Goal: Task Accomplishment & Management: Manage account settings

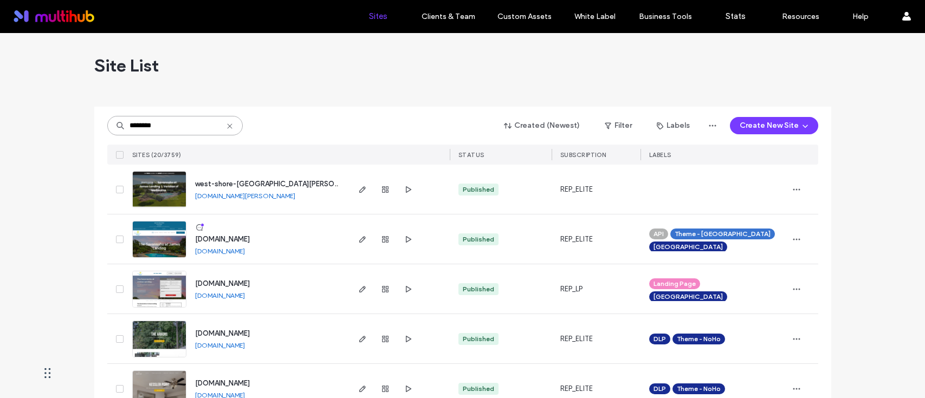
click at [153, 127] on input "********" at bounding box center [174, 126] width 135 height 20
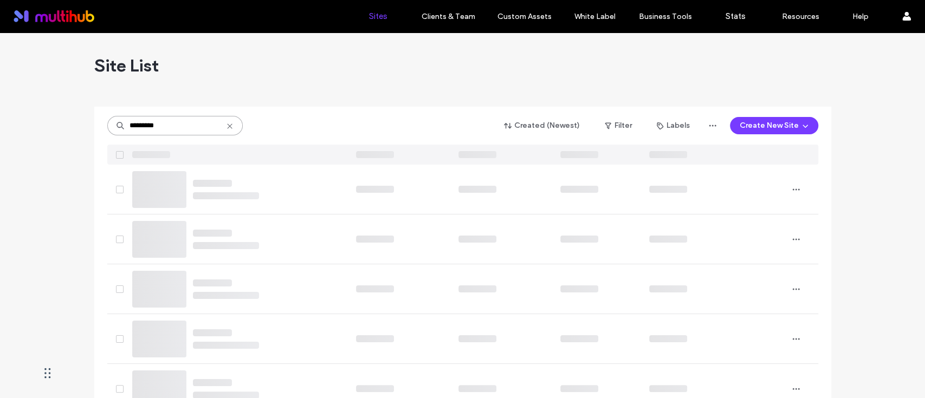
type input "*********"
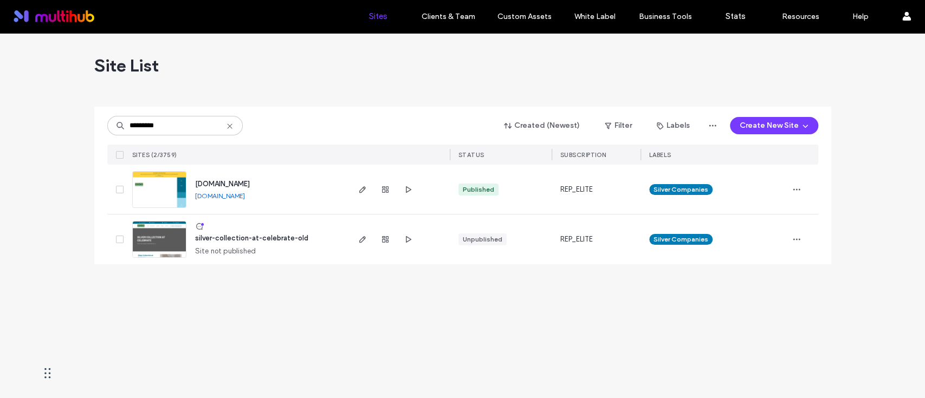
click at [300, 289] on div "Site List ********* Created (Newest) Filter Labels Create New Site SITES (2/375…" at bounding box center [462, 215] width 925 height 365
click at [360, 189] on icon "button" at bounding box center [362, 189] width 9 height 9
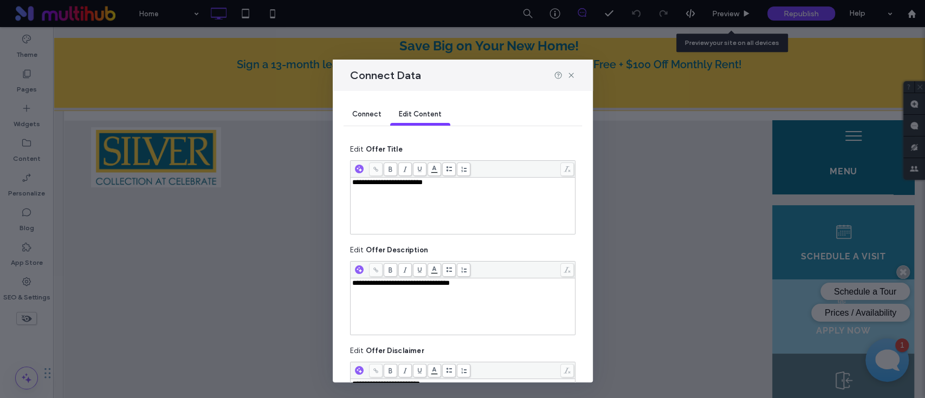
click at [461, 198] on div "**********" at bounding box center [463, 206] width 222 height 54
click at [411, 219] on div "**********" at bounding box center [463, 206] width 222 height 54
click at [399, 217] on div "**********" at bounding box center [463, 206] width 222 height 54
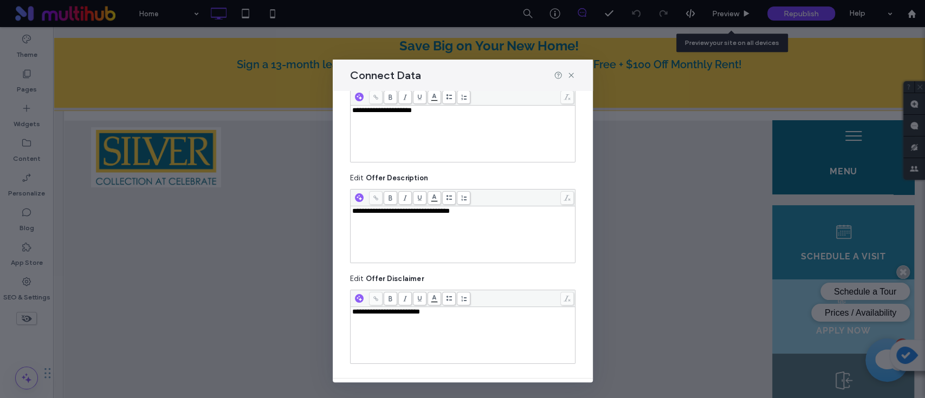
click at [473, 236] on div "**********" at bounding box center [463, 234] width 222 height 54
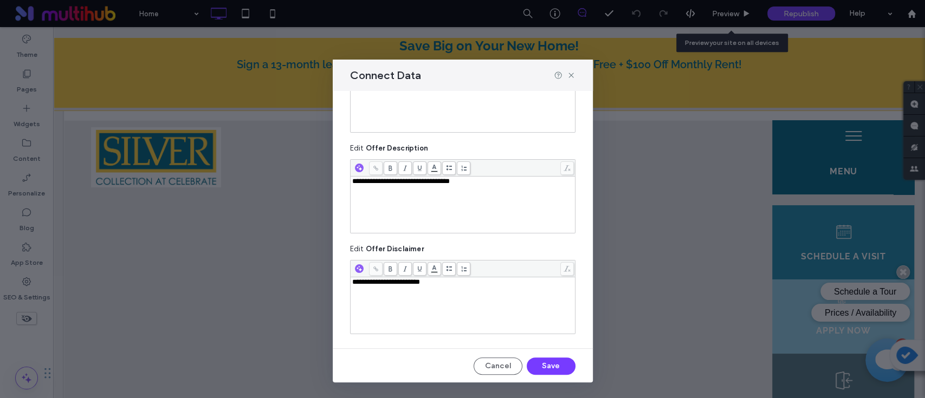
click at [463, 283] on div "**********" at bounding box center [463, 282] width 222 height 8
click at [535, 368] on button "Save" at bounding box center [551, 366] width 49 height 17
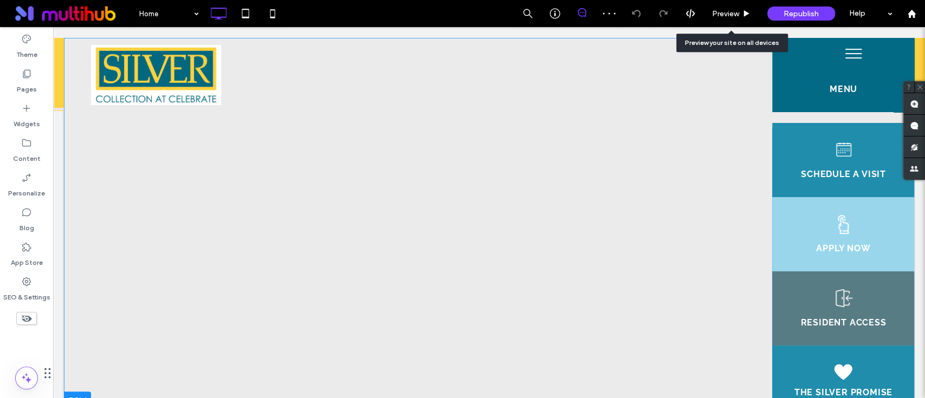
scroll to position [0, 0]
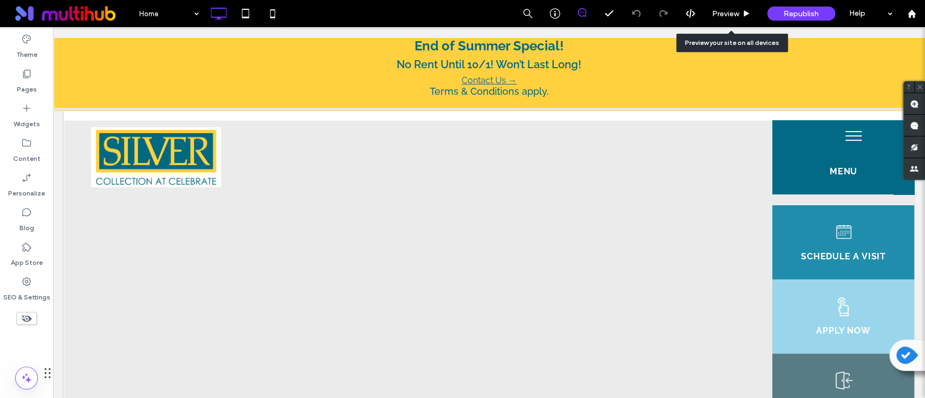
click at [568, 86] on p "Terms & Conditions apply." at bounding box center [488, 91] width 817 height 11
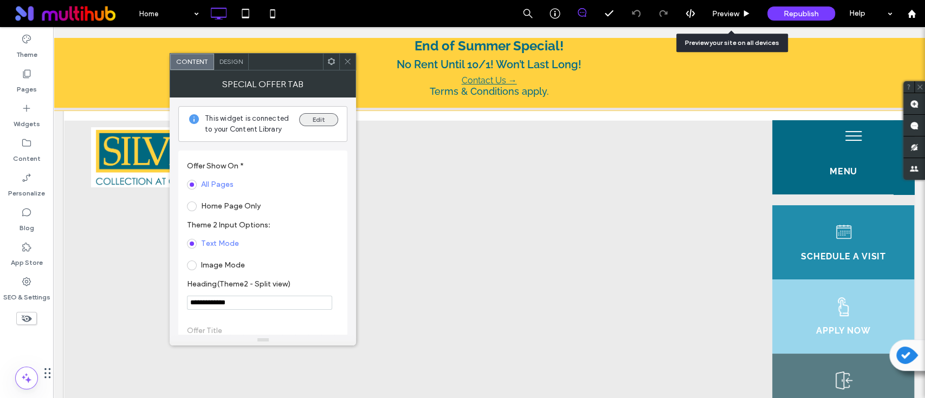
click at [327, 119] on button "Edit" at bounding box center [318, 119] width 39 height 13
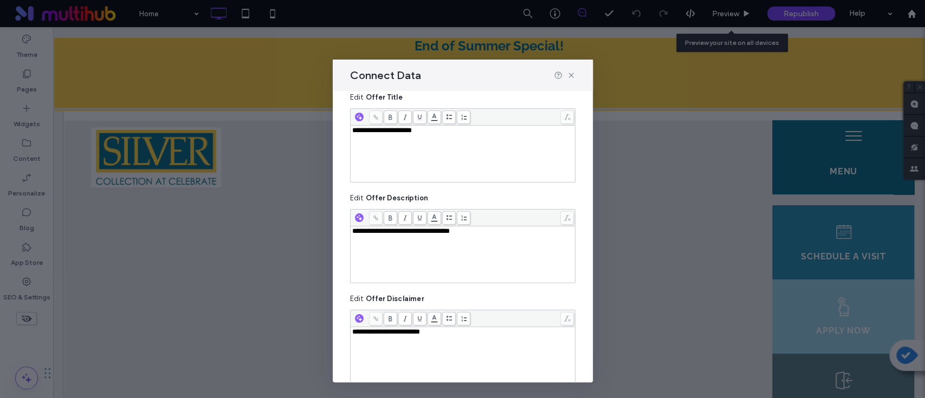
scroll to position [102, 0]
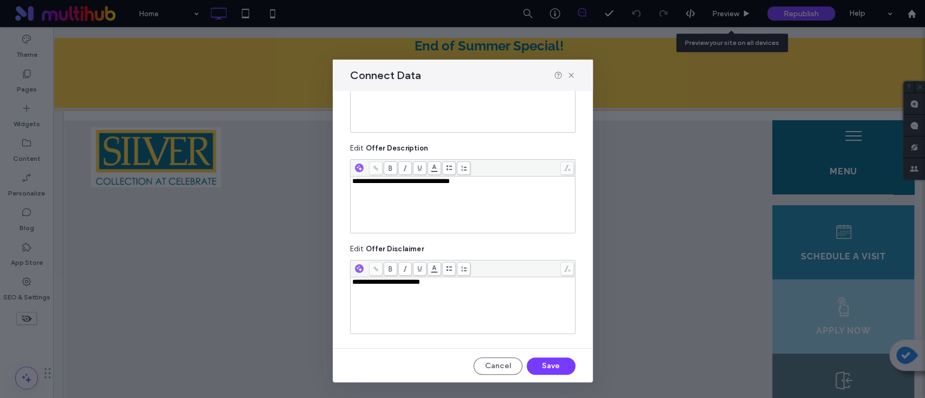
click at [456, 301] on div "**********" at bounding box center [463, 305] width 222 height 54
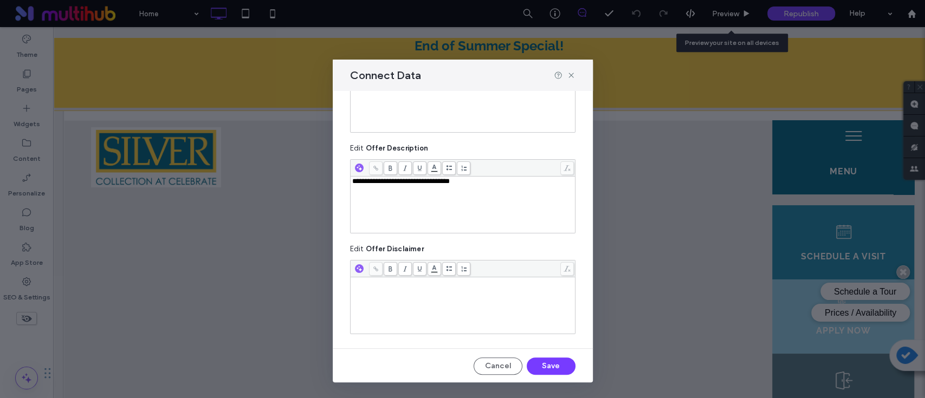
scroll to position [0, 0]
click at [526, 356] on div "**********" at bounding box center [463, 236] width 260 height 291
drag, startPoint x: 532, startPoint y: 365, endPoint x: 477, endPoint y: 336, distance: 62.0
click at [532, 365] on button "Save" at bounding box center [551, 366] width 49 height 17
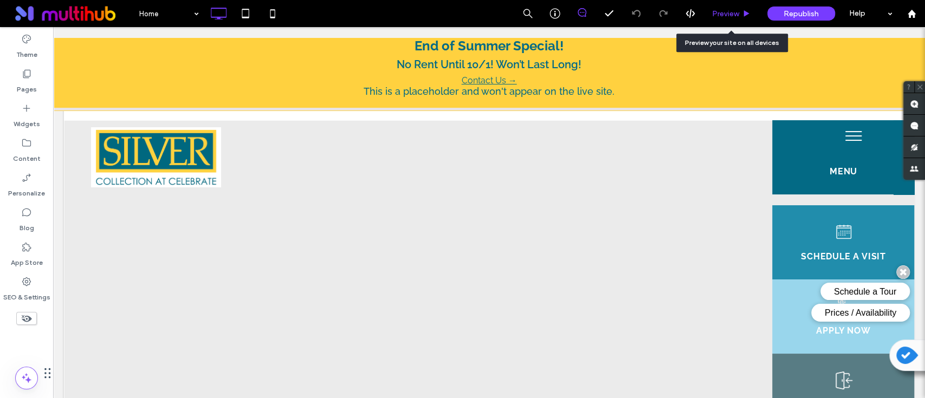
click at [731, 14] on span "Preview" at bounding box center [725, 13] width 27 height 9
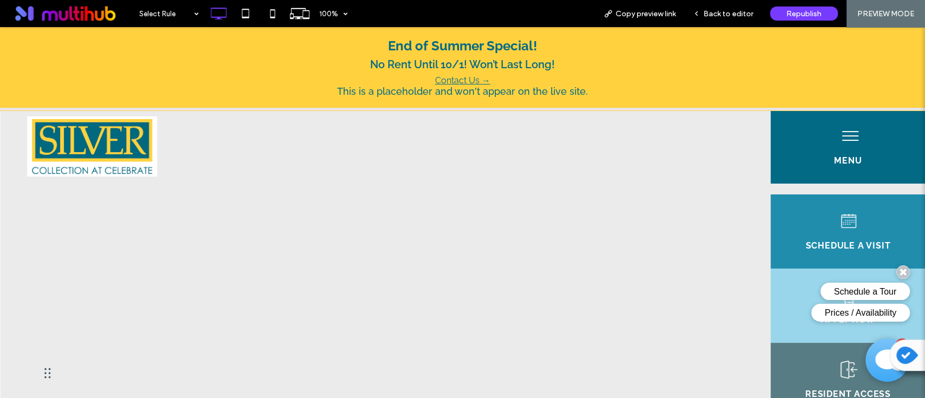
click at [731, 14] on span "Back to editor" at bounding box center [728, 13] width 50 height 9
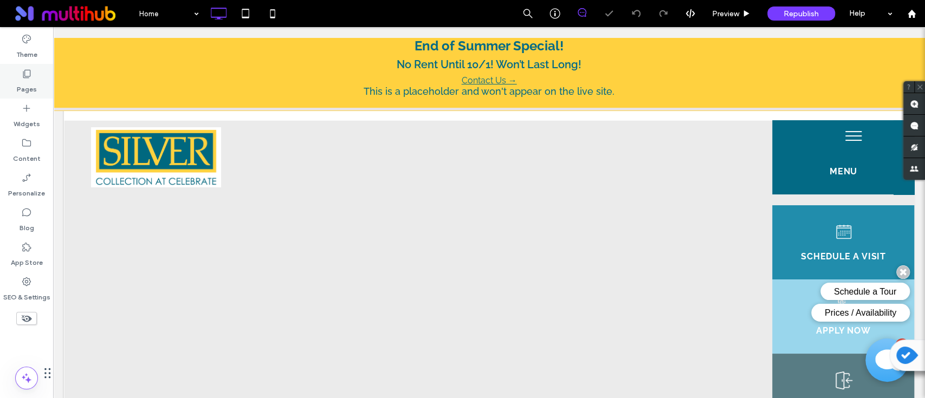
click at [35, 77] on div "Pages" at bounding box center [26, 81] width 53 height 35
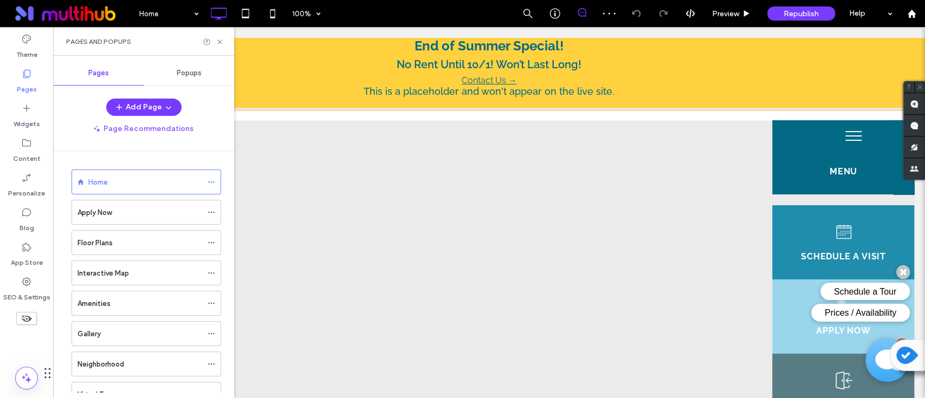
click at [189, 73] on span "Popups" at bounding box center [189, 73] width 25 height 9
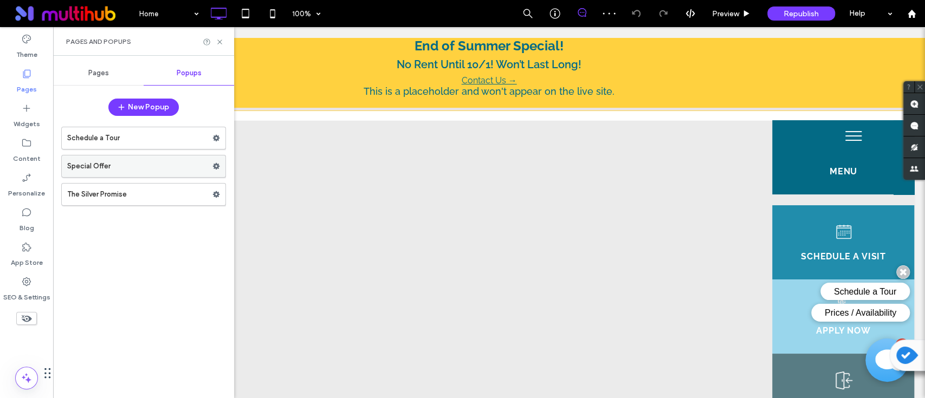
click at [98, 174] on label "Special Offer" at bounding box center [139, 166] width 145 height 22
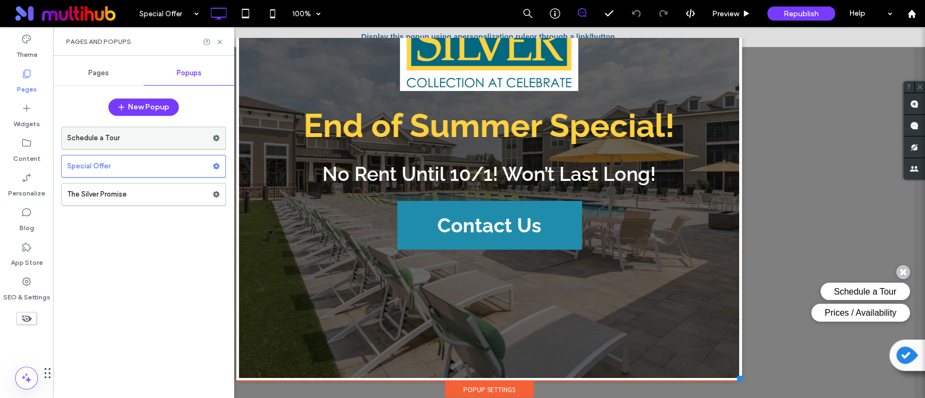
click at [95, 138] on label "Schedule a Tour" at bounding box center [139, 138] width 145 height 22
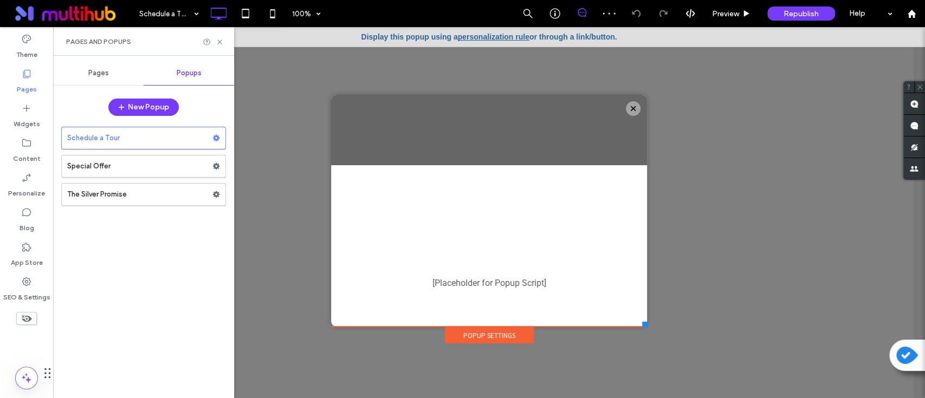
click at [100, 72] on span "Pages" at bounding box center [98, 73] width 21 height 9
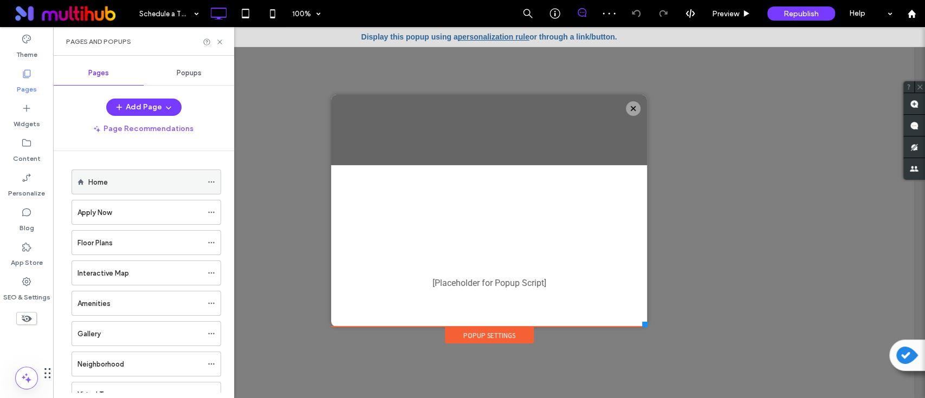
click at [111, 175] on div "Home" at bounding box center [145, 182] width 114 height 24
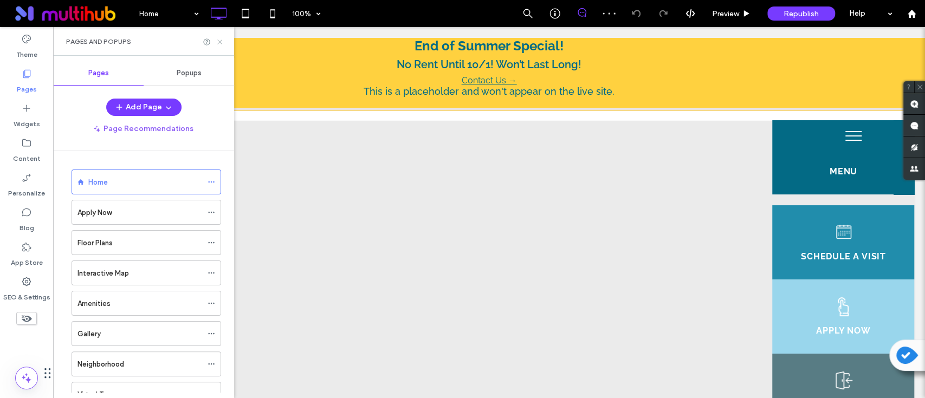
click at [221, 40] on use at bounding box center [219, 42] width 4 height 4
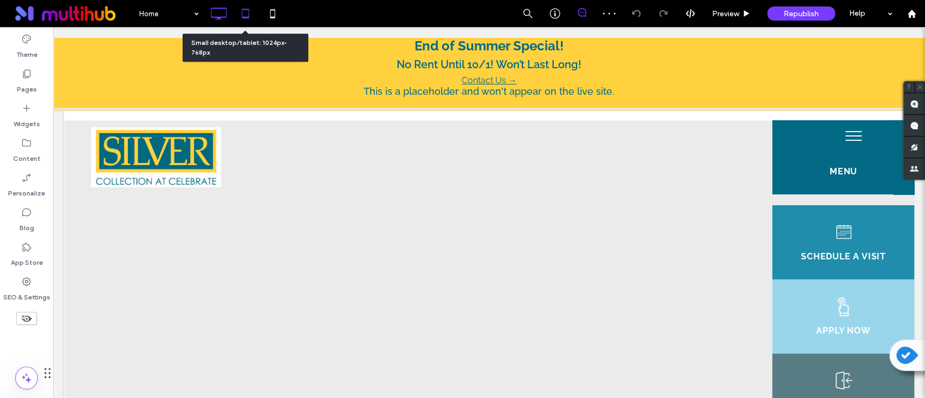
click at [242, 15] on icon at bounding box center [246, 14] width 22 height 22
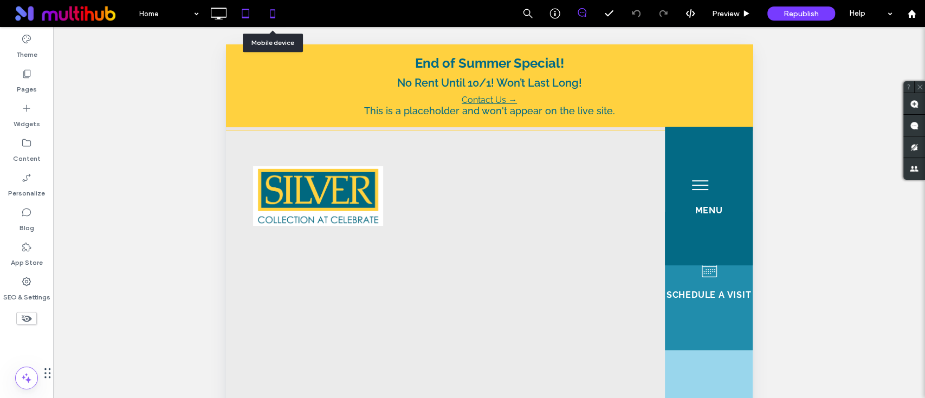
click at [273, 11] on icon at bounding box center [273, 14] width 22 height 22
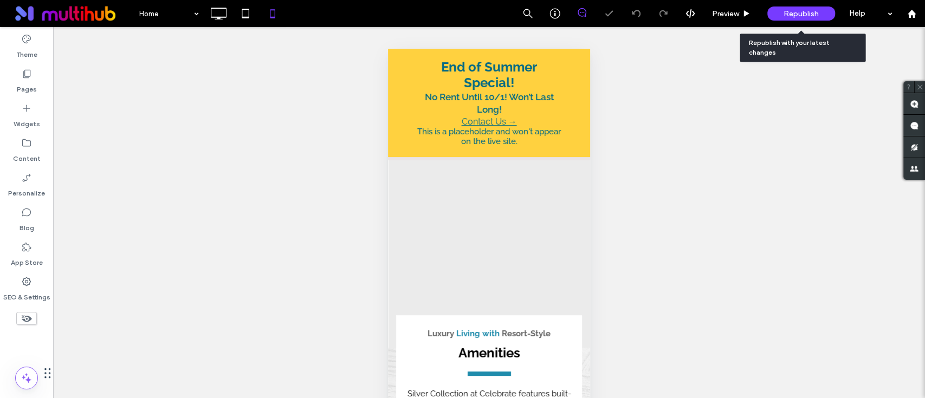
click at [806, 20] on div "Republish" at bounding box center [801, 14] width 68 height 14
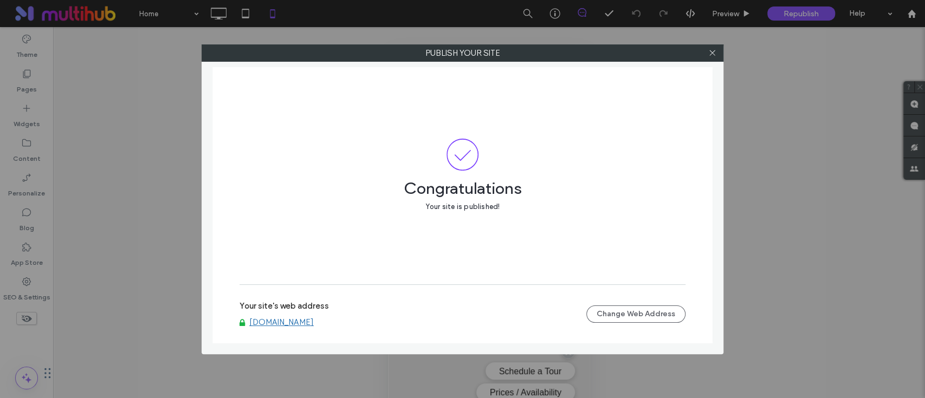
click at [348, 328] on div "Your site's web address www.silvercollectionatcelebrate.com Change Web Address" at bounding box center [462, 314] width 446 height 35
click at [350, 327] on div "Your site's web address www.silvercollectionatcelebrate.com Change Web Address" at bounding box center [462, 314] width 446 height 35
click at [314, 323] on link "www.silvercollectionatcelebrate.com" at bounding box center [281, 322] width 64 height 10
click at [709, 50] on icon at bounding box center [712, 53] width 8 height 8
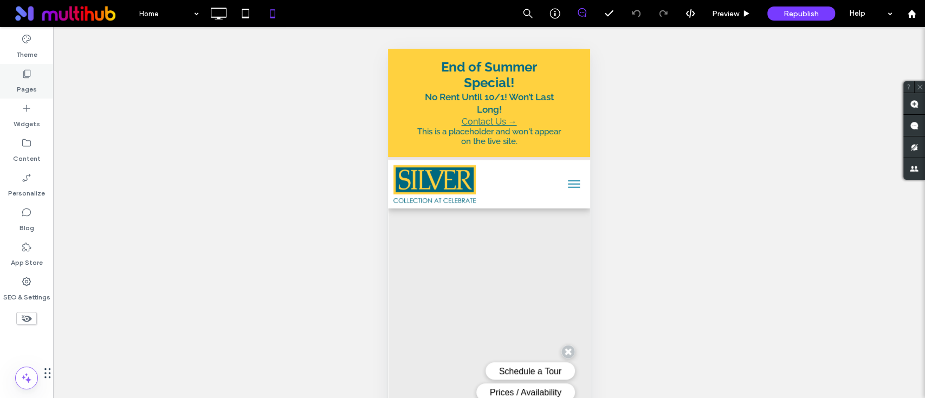
drag, startPoint x: 10, startPoint y: 73, endPoint x: 19, endPoint y: 76, distance: 9.3
click at [10, 73] on div "Pages" at bounding box center [26, 81] width 53 height 35
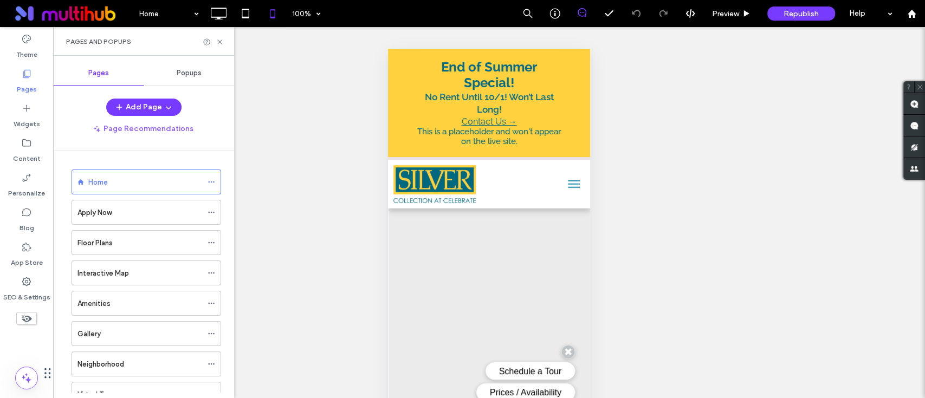
drag, startPoint x: 21, startPoint y: 76, endPoint x: 33, endPoint y: 77, distance: 12.0
click at [22, 76] on icon at bounding box center [26, 73] width 11 height 11
click at [189, 77] on span "Popups" at bounding box center [189, 73] width 25 height 9
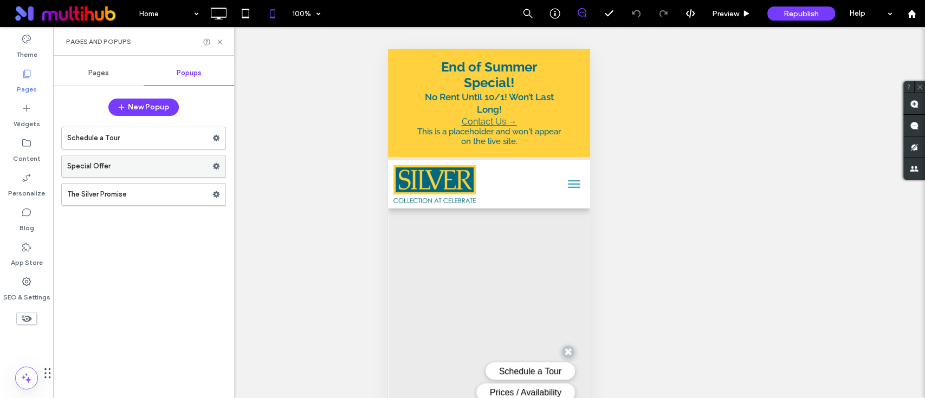
click at [168, 161] on label "Special Offer" at bounding box center [139, 166] width 145 height 22
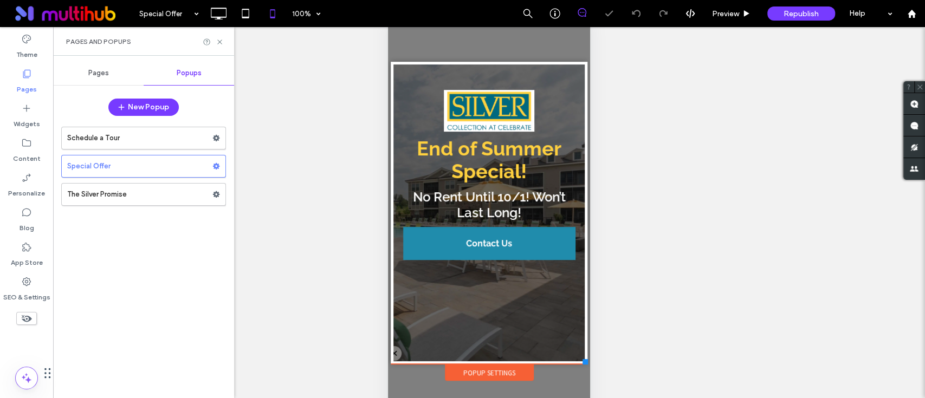
scroll to position [49, 0]
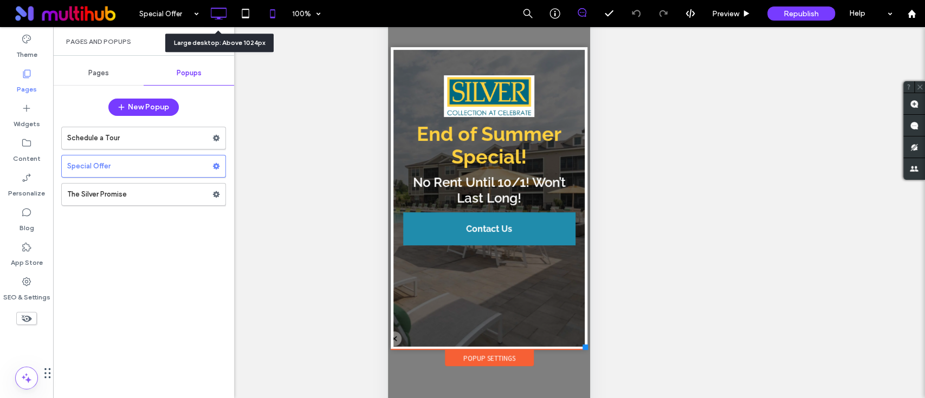
click at [222, 23] on icon at bounding box center [218, 14] width 22 height 22
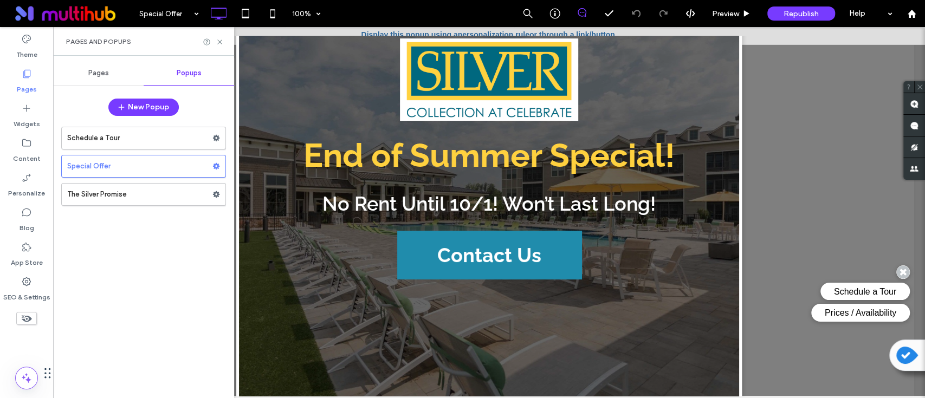
scroll to position [0, 0]
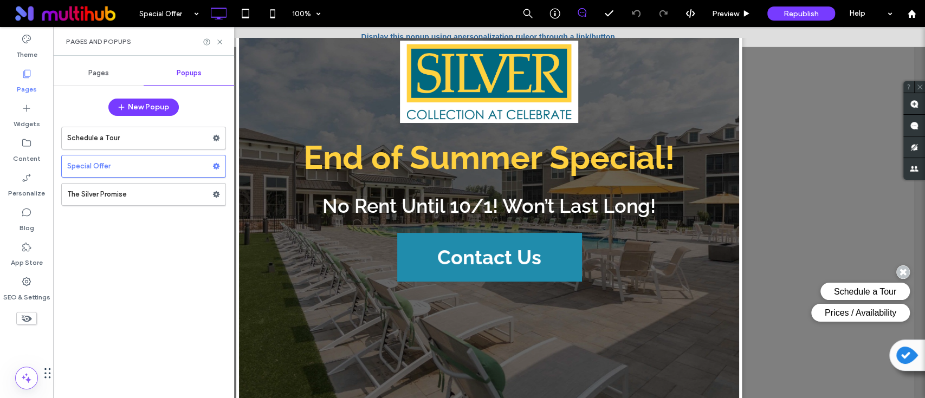
click at [471, 33] on link "personalization rule" at bounding box center [494, 37] width 72 height 9
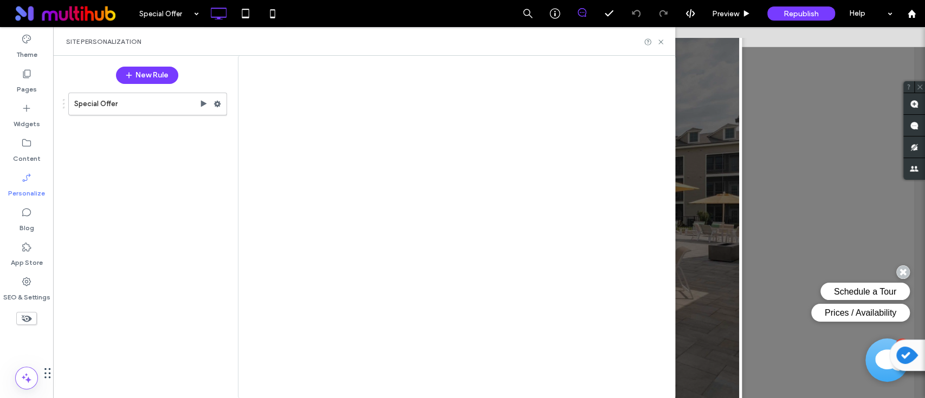
click at [217, 105] on use at bounding box center [217, 104] width 7 height 7
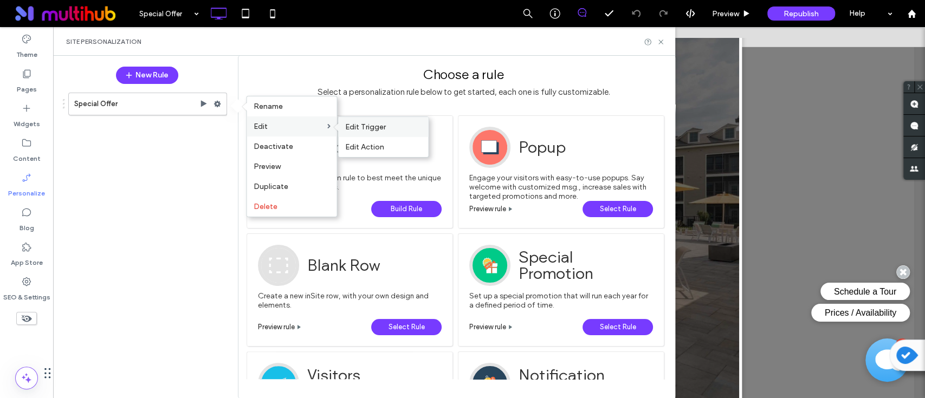
click at [365, 128] on span "Edit Trigger" at bounding box center [365, 126] width 41 height 9
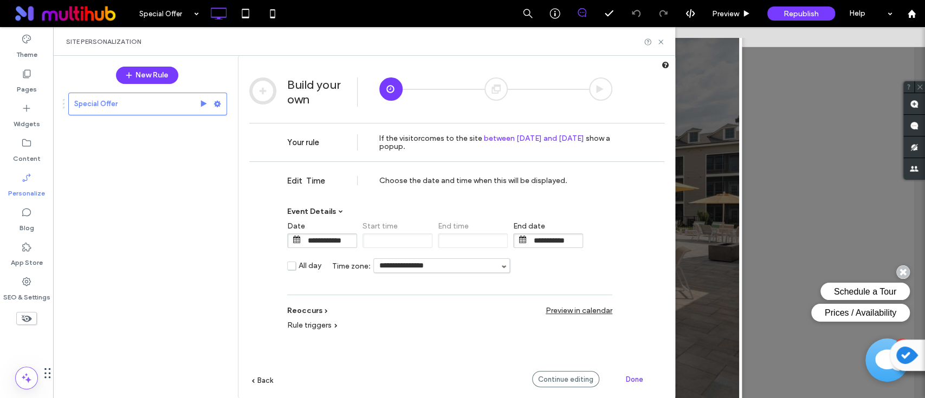
click at [319, 243] on input "**********" at bounding box center [329, 241] width 54 height 14
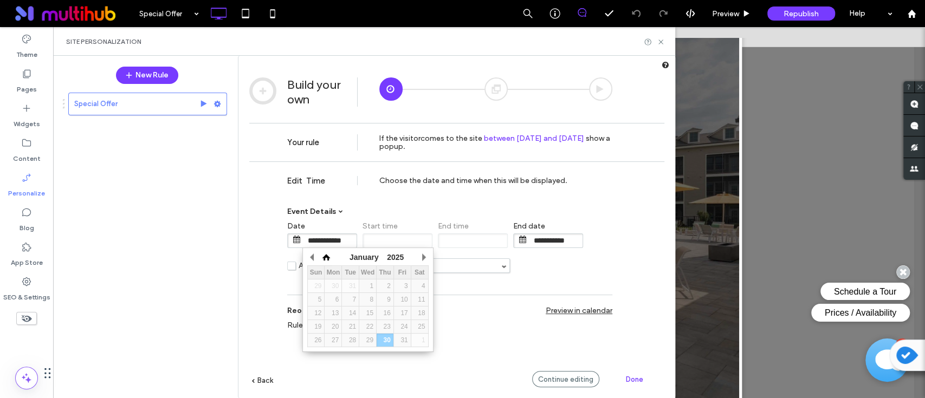
click at [326, 254] on button "button" at bounding box center [326, 257] width 11 height 16
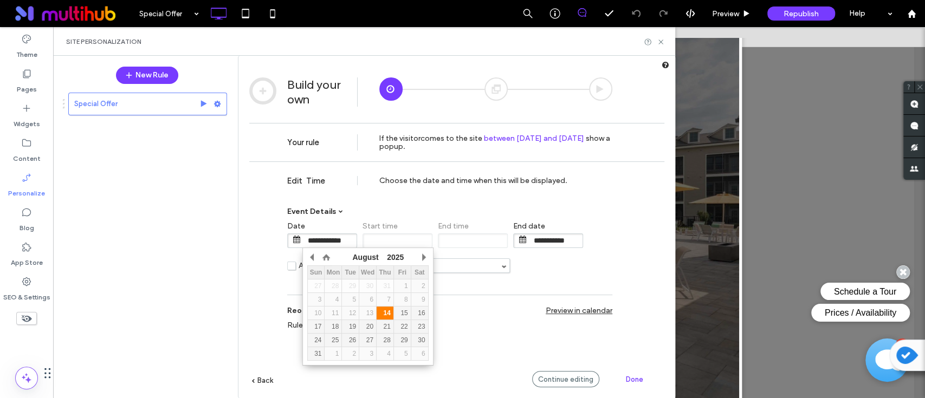
click at [385, 309] on div "14" at bounding box center [384, 313] width 17 height 8
type input "**********"
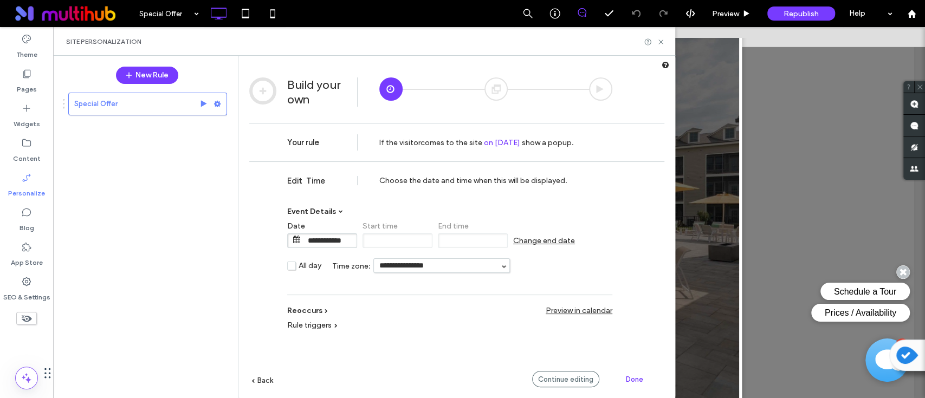
drag, startPoint x: 483, startPoint y: 329, endPoint x: 491, endPoint y: 329, distance: 7.6
click at [484, 329] on div "Rule triggers Device Location Time Visits Campaign URL No trigger" at bounding box center [449, 329] width 325 height 29
click at [311, 241] on input "**********" at bounding box center [329, 241] width 54 height 14
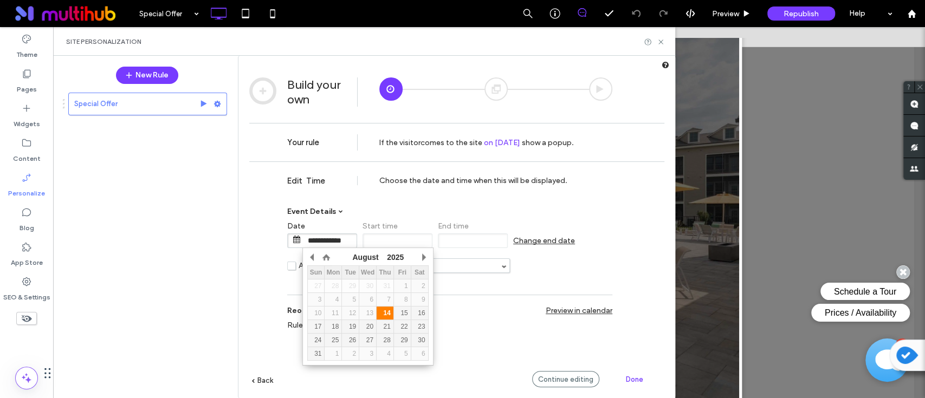
click at [385, 308] on td "14" at bounding box center [384, 314] width 17 height 14
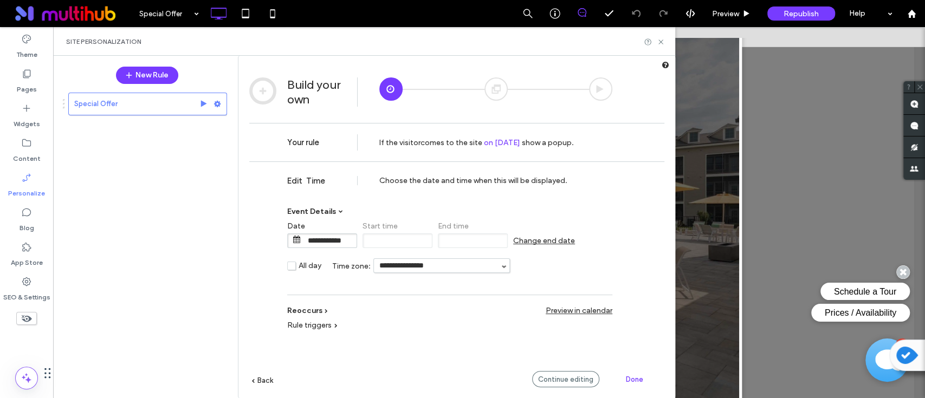
click at [551, 239] on span "Change end date" at bounding box center [544, 240] width 62 height 9
click at [542, 244] on input "**********" at bounding box center [555, 241] width 54 height 14
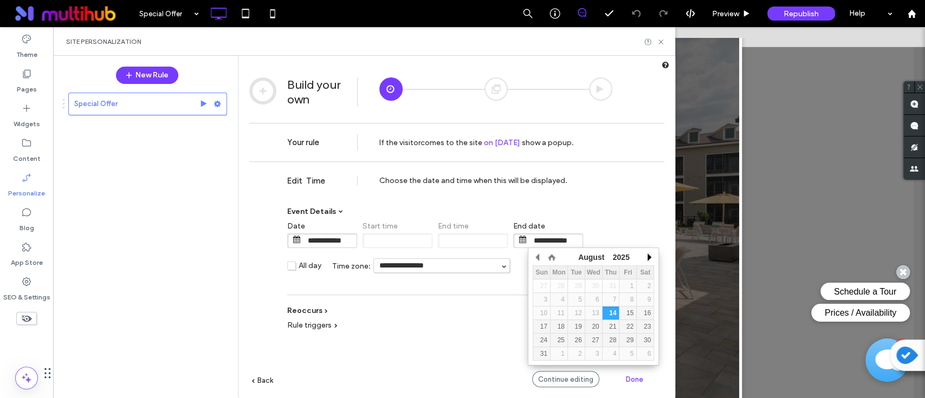
click at [650, 255] on button "button" at bounding box center [648, 257] width 11 height 16
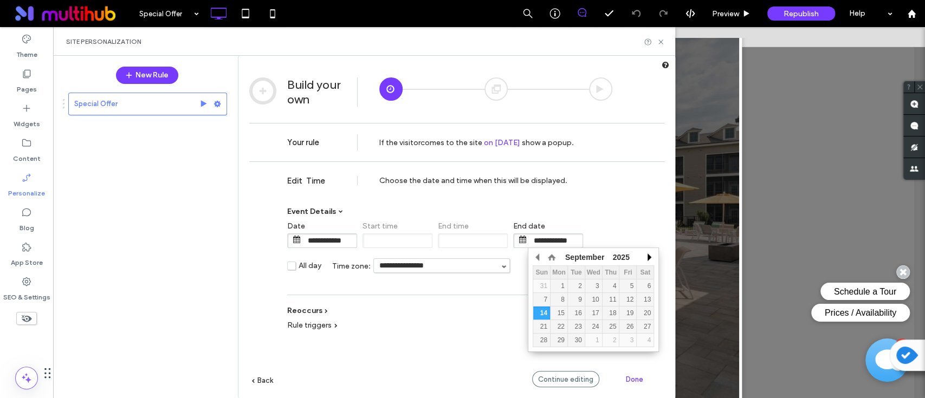
click at [651, 255] on button "button" at bounding box center [648, 257] width 11 height 16
click at [598, 285] on div "1" at bounding box center [593, 286] width 17 height 8
type input "**********"
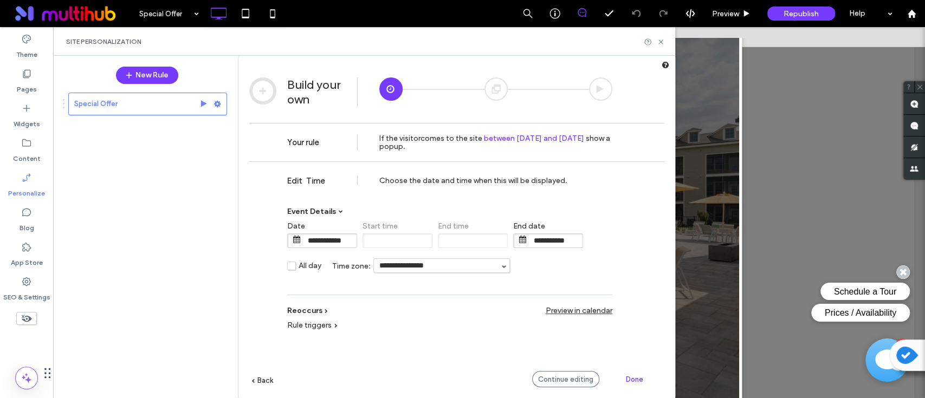
click at [476, 326] on div "Rule triggers Device Location Time Visits Campaign URL No trigger" at bounding box center [449, 329] width 325 height 29
click at [395, 359] on div "**********" at bounding box center [456, 295] width 415 height 269
click at [320, 236] on input "**********" at bounding box center [329, 241] width 54 height 14
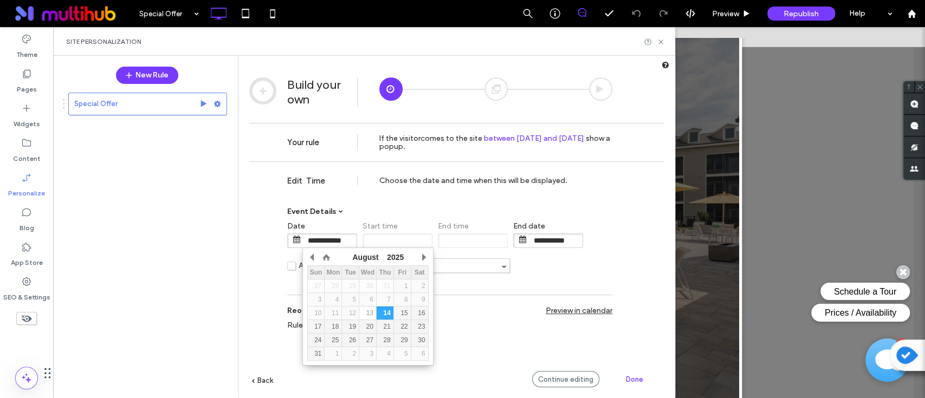
click at [371, 309] on td "13" at bounding box center [367, 314] width 17 height 14
click at [472, 317] on div "Rule triggers Device Location Time Visits Campaign URL No trigger" at bounding box center [449, 329] width 325 height 29
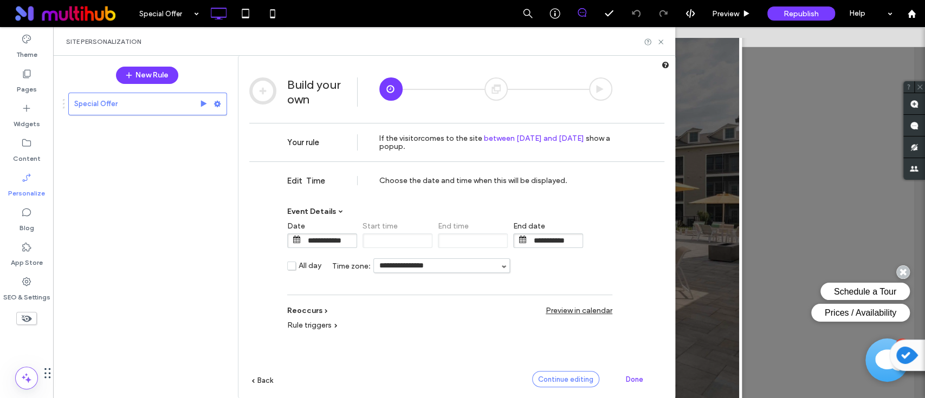
click at [568, 379] on span "Continue editing" at bounding box center [565, 379] width 55 height 8
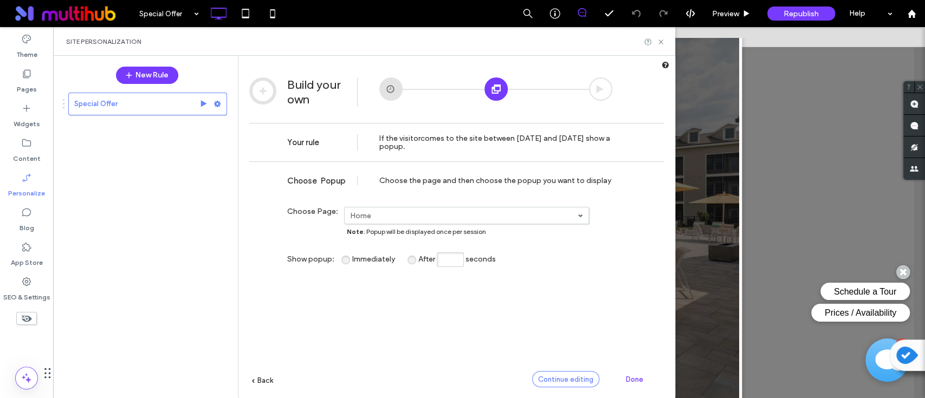
click at [549, 380] on span "Continue editing" at bounding box center [565, 379] width 55 height 8
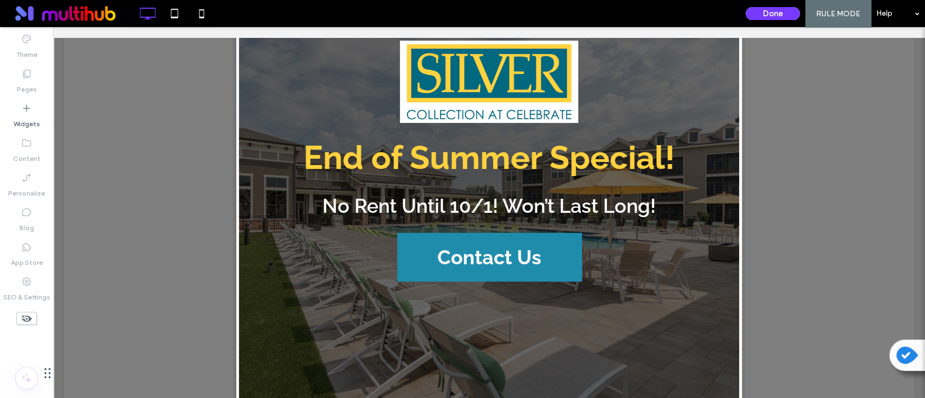
scroll to position [32, 0]
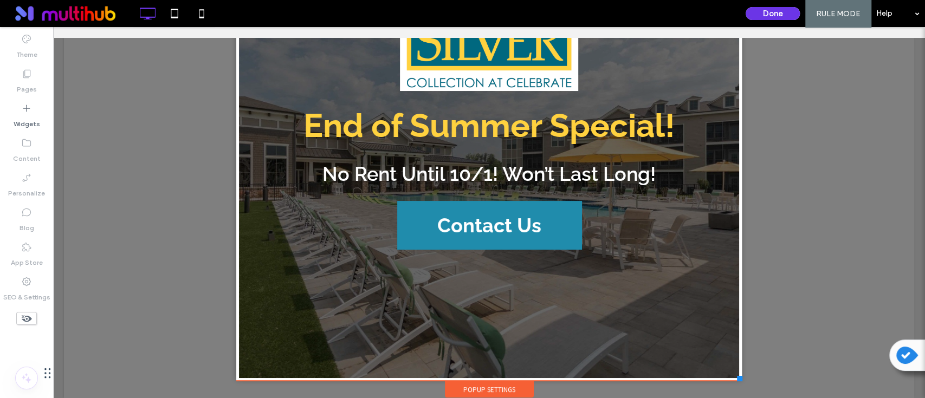
click at [759, 15] on button "Done" at bounding box center [772, 13] width 54 height 13
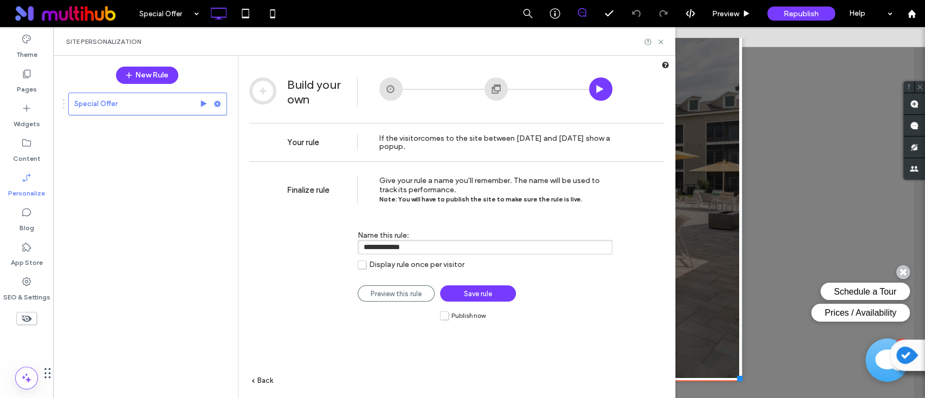
scroll to position [0, 0]
click at [444, 317] on label "Publish now" at bounding box center [463, 315] width 46 height 9
click at [493, 290] on link "Save rule" at bounding box center [478, 293] width 76 height 16
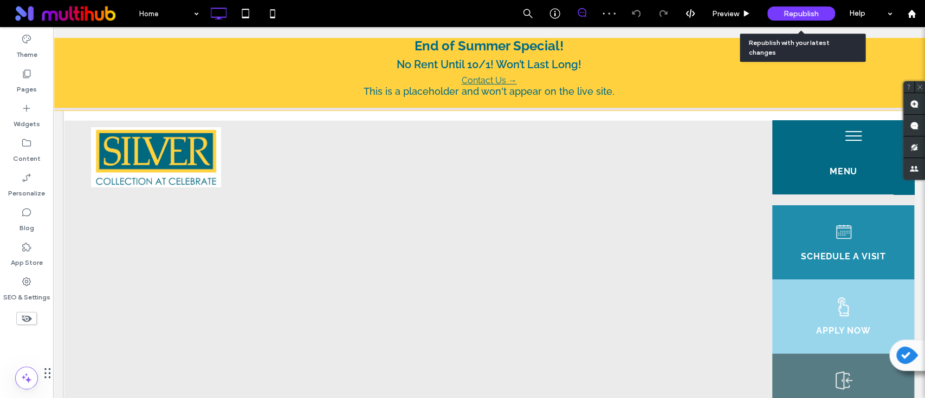
click at [785, 11] on span "Republish" at bounding box center [800, 13] width 35 height 9
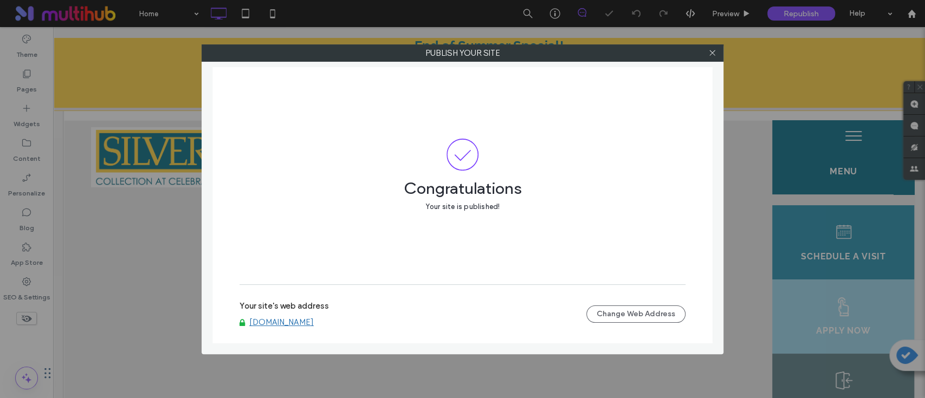
click at [282, 323] on link "[DOMAIN_NAME]" at bounding box center [281, 322] width 64 height 10
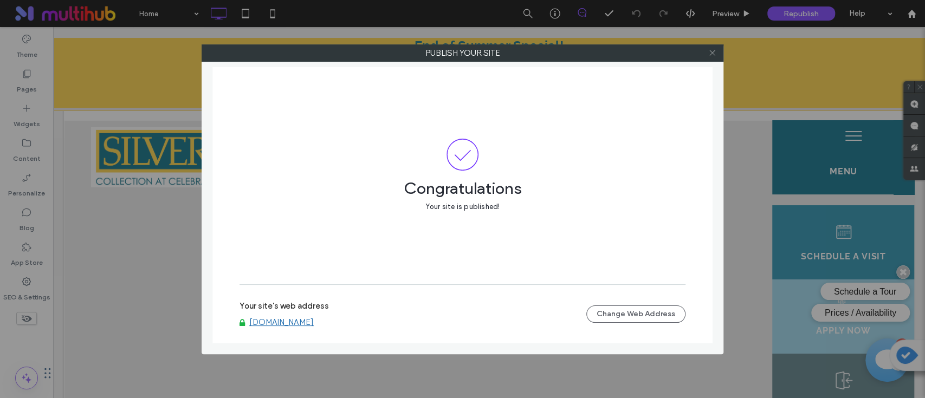
click at [709, 51] on icon at bounding box center [712, 53] width 8 height 8
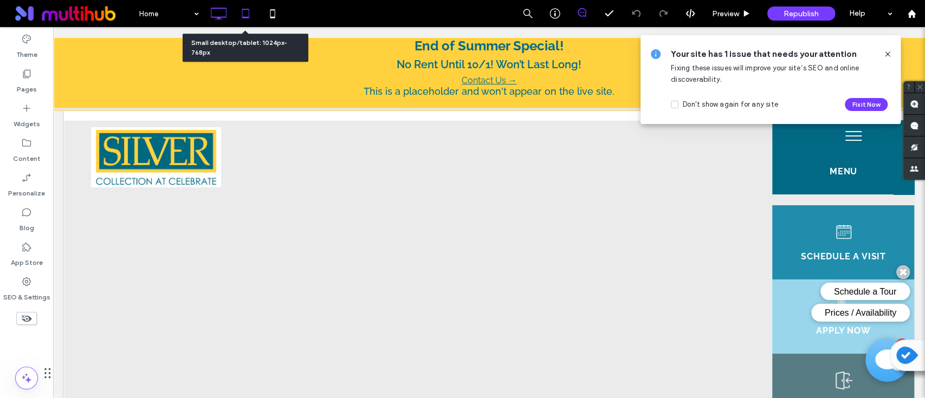
drag, startPoint x: 250, startPoint y: 8, endPoint x: 712, endPoint y: 21, distance: 461.7
click at [250, 8] on icon at bounding box center [246, 14] width 22 height 22
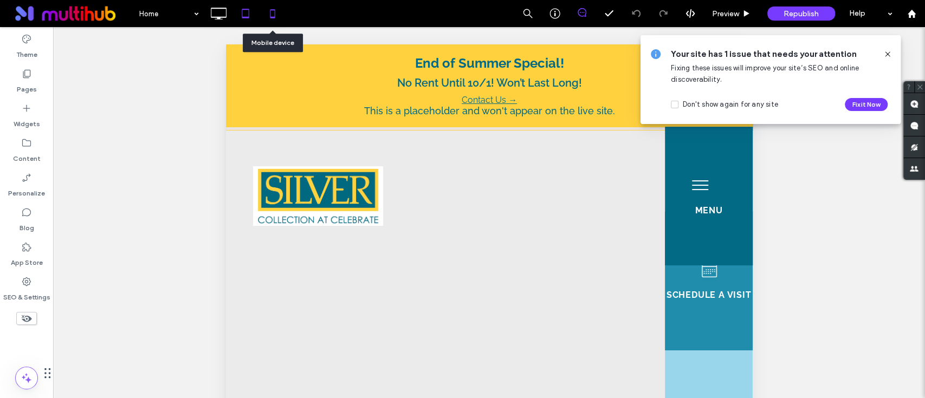
click at [272, 12] on icon at bounding box center [273, 14] width 22 height 22
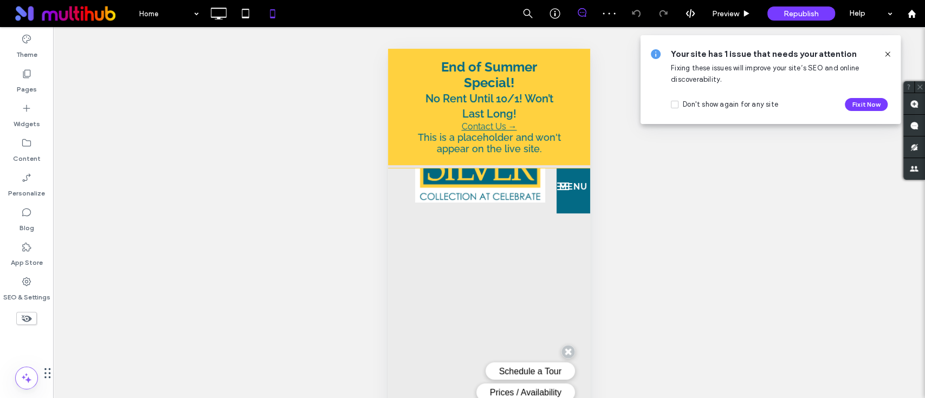
click at [887, 50] on icon at bounding box center [887, 54] width 9 height 9
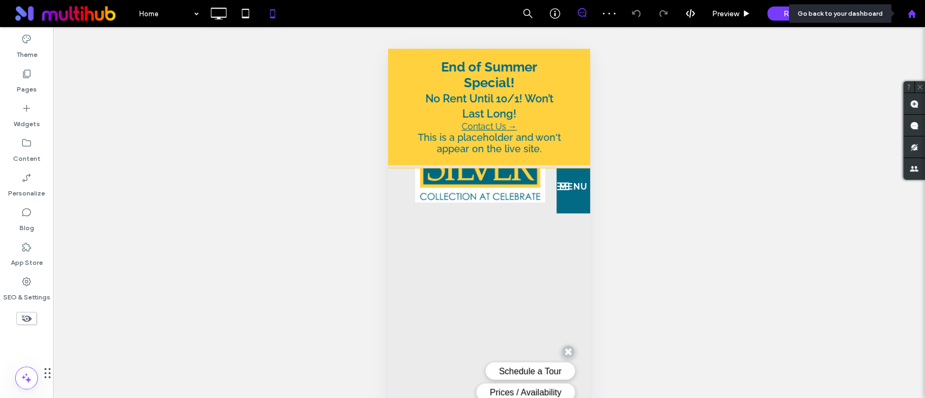
click at [910, 11] on use at bounding box center [911, 13] width 8 height 8
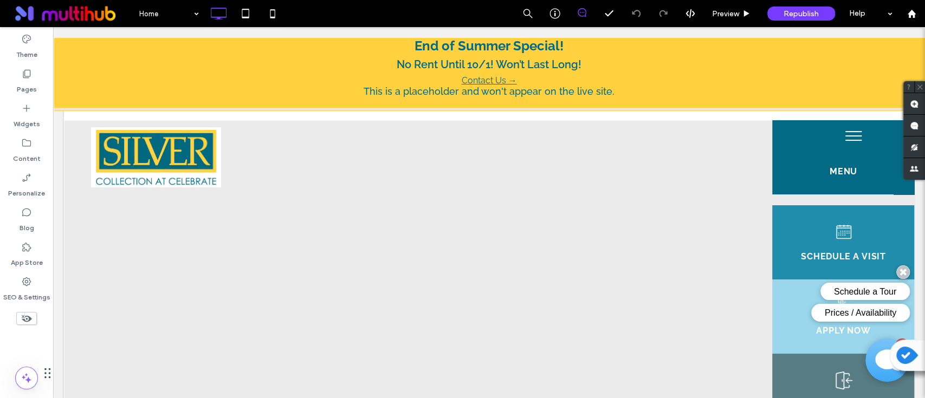
click at [241, 72] on div "End of Summer Special! No Rent Until 10/1! Won’t Last Long! Contact Us → This i…" at bounding box center [489, 68] width 872 height 83
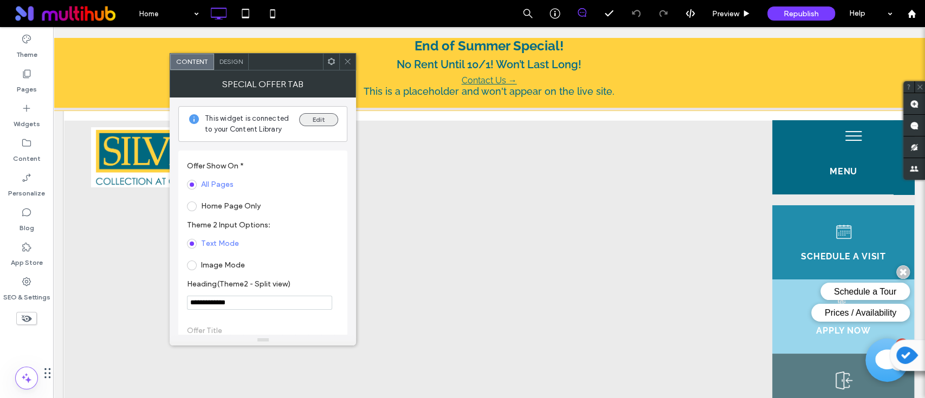
click at [323, 124] on button "Edit" at bounding box center [318, 119] width 39 height 13
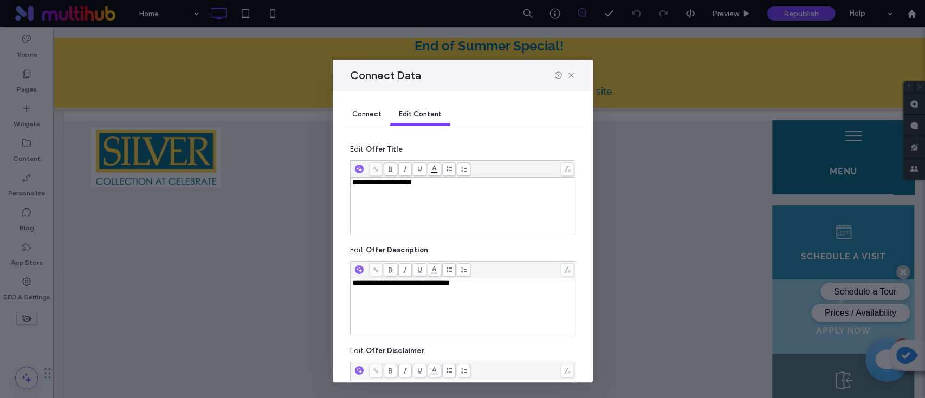
click at [576, 75] on div "Connect Data" at bounding box center [463, 75] width 260 height 31
click at [567, 79] on icon at bounding box center [571, 75] width 9 height 9
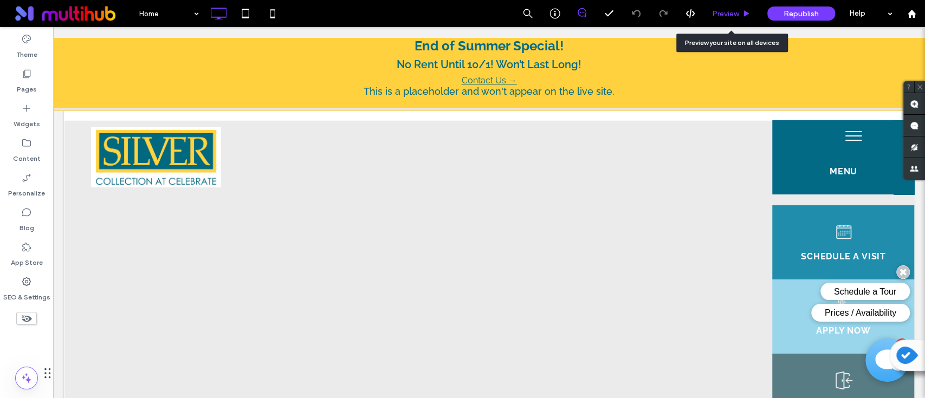
click at [712, 17] on span "Preview" at bounding box center [725, 13] width 27 height 9
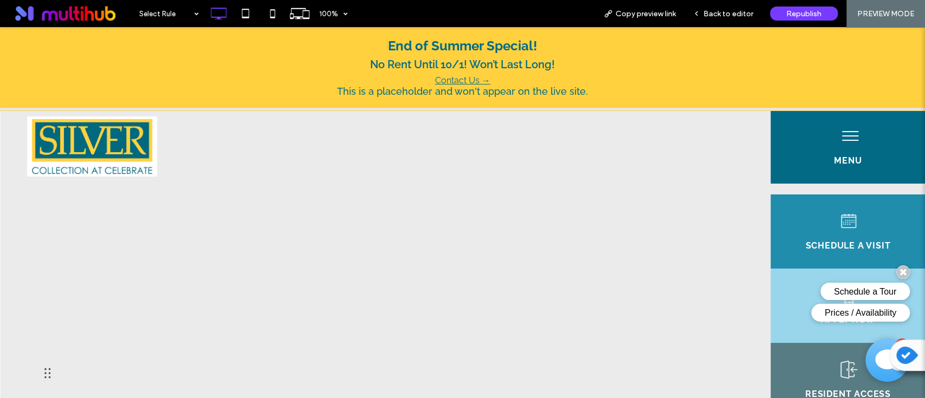
click at [712, 17] on span "Back to editor" at bounding box center [728, 13] width 50 height 9
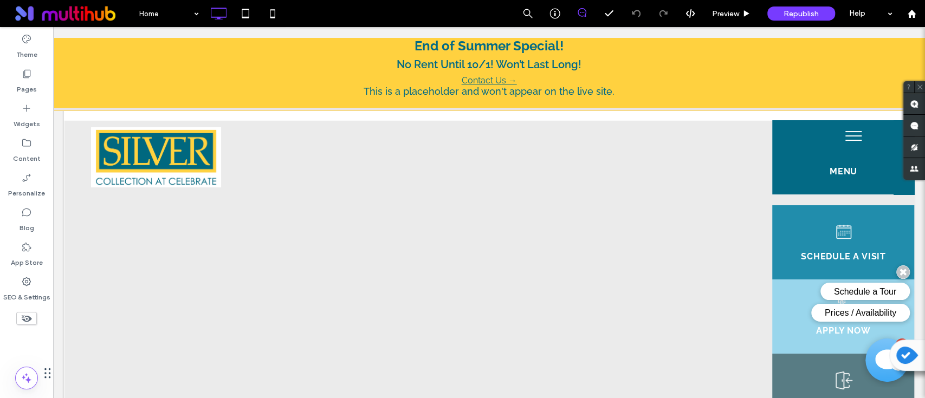
click at [496, 67] on p "No Rent Until 10/1! Won’t Last Long!" at bounding box center [488, 64] width 817 height 13
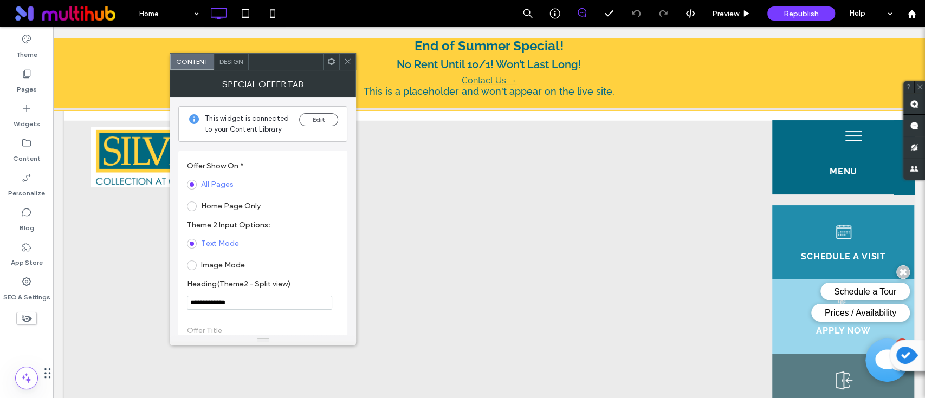
click at [231, 65] on span "Design" at bounding box center [230, 61] width 23 height 8
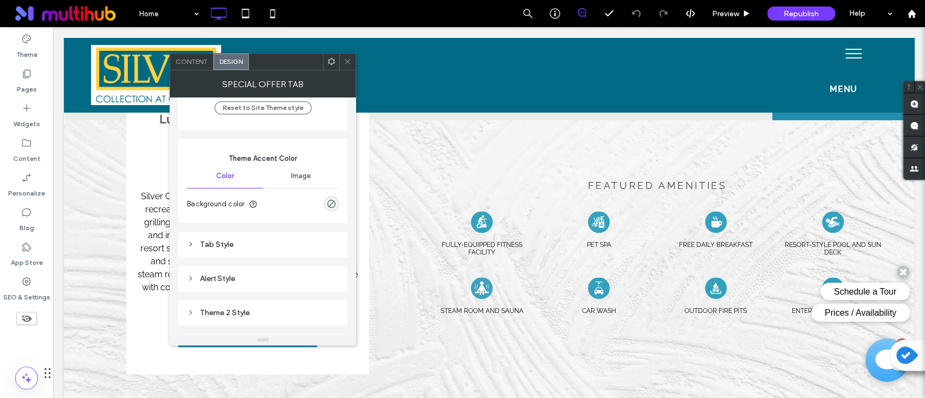
scroll to position [577, 0]
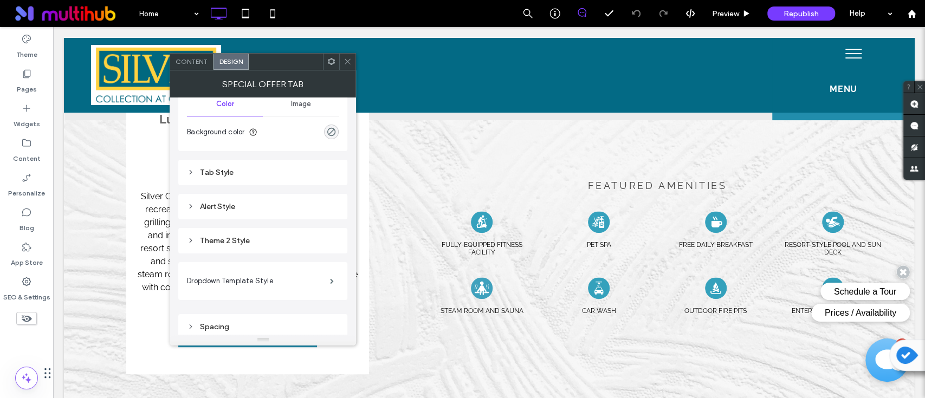
click at [199, 67] on div "Content" at bounding box center [191, 62] width 43 height 16
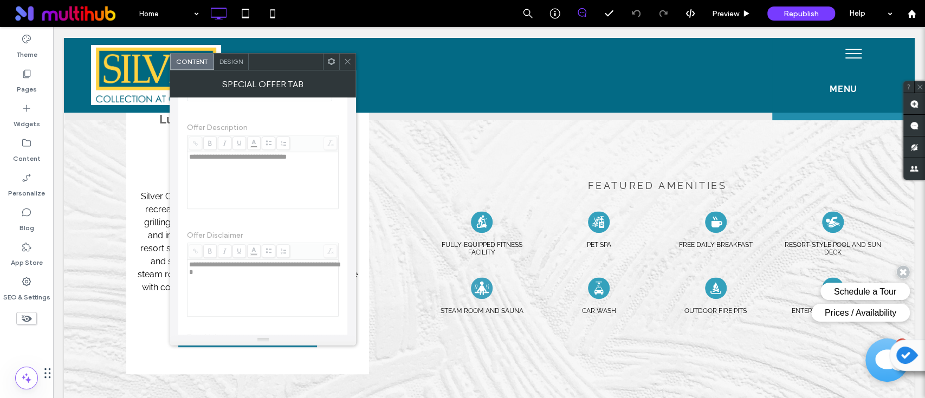
scroll to position [72, 0]
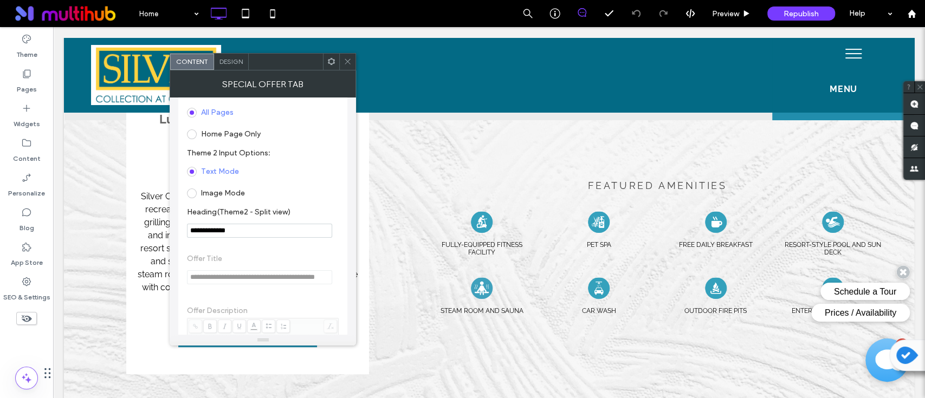
click at [225, 61] on span "Design" at bounding box center [230, 61] width 23 height 8
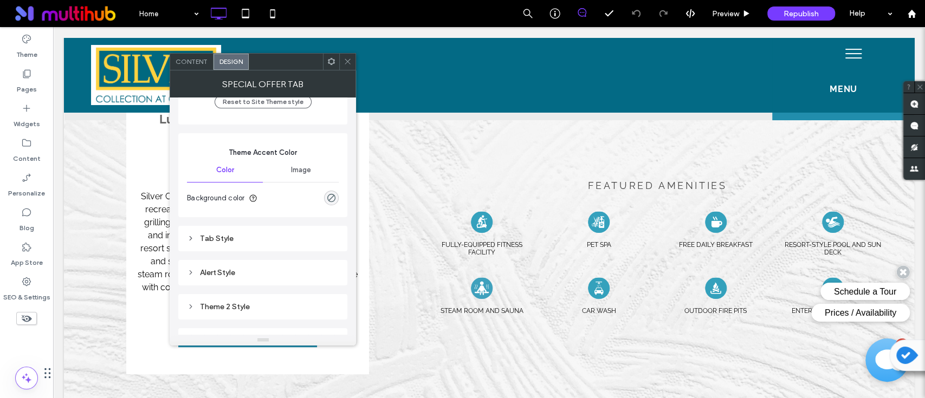
scroll to position [581, 0]
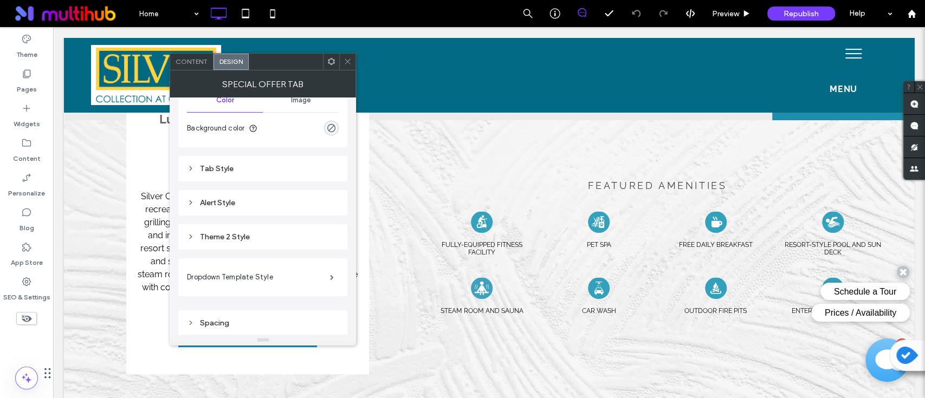
click at [250, 235] on div "Theme 2 Style" at bounding box center [263, 236] width 152 height 9
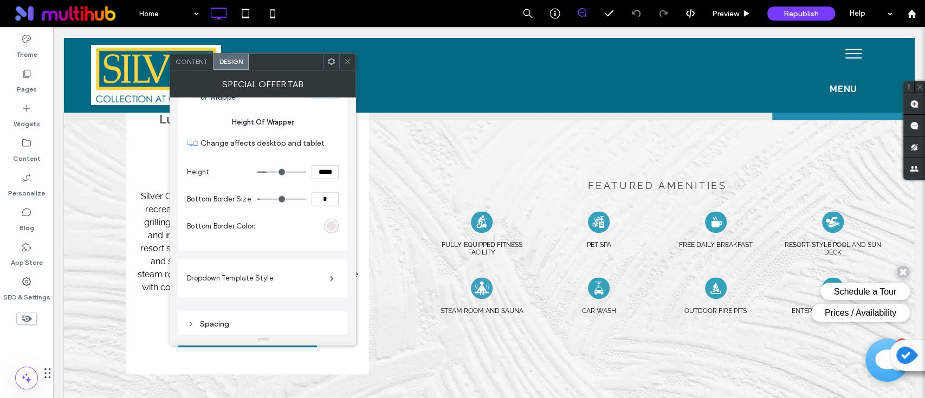
scroll to position [1667, 0]
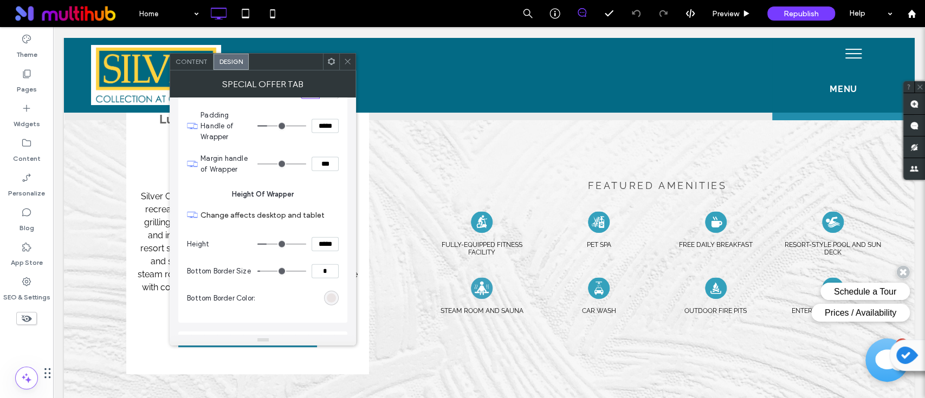
type input "**"
click at [267, 271] on input "range" at bounding box center [281, 271] width 49 height 1
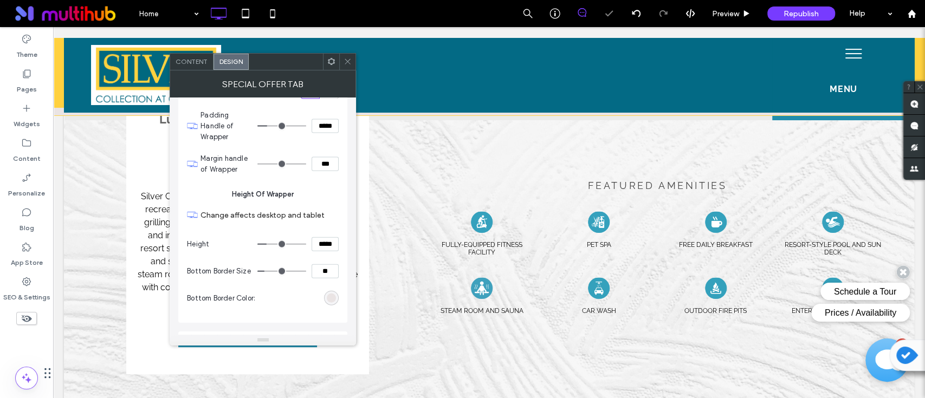
type input "*"
drag, startPoint x: 267, startPoint y: 264, endPoint x: 243, endPoint y: 265, distance: 23.9
type input "*"
click at [257, 271] on input "range" at bounding box center [281, 271] width 49 height 1
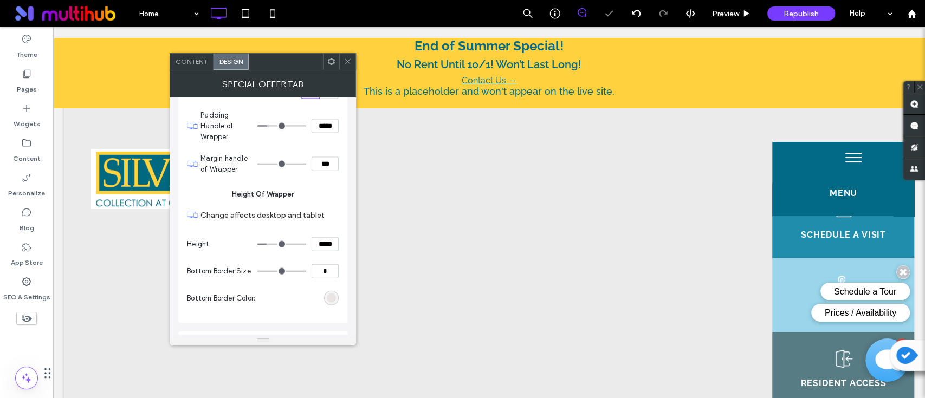
scroll to position [0, 0]
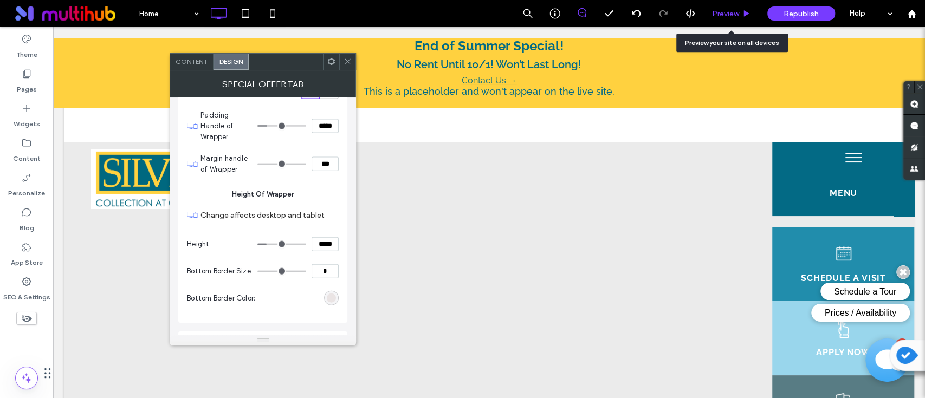
click at [724, 20] on div "Preview" at bounding box center [731, 13] width 55 height 27
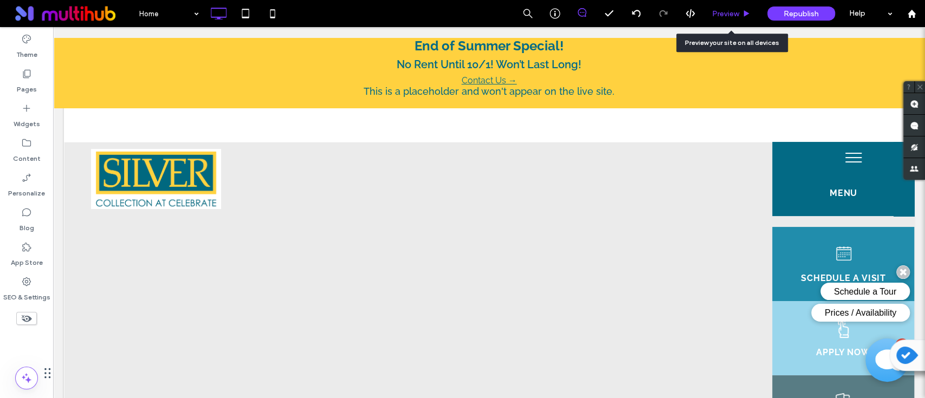
click at [728, 13] on span "Preview" at bounding box center [725, 13] width 27 height 9
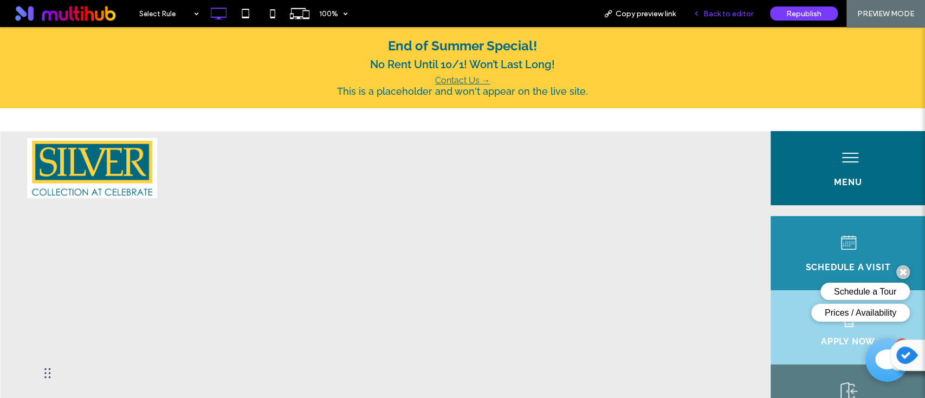
click at [727, 15] on span "Back to editor" at bounding box center [728, 13] width 50 height 9
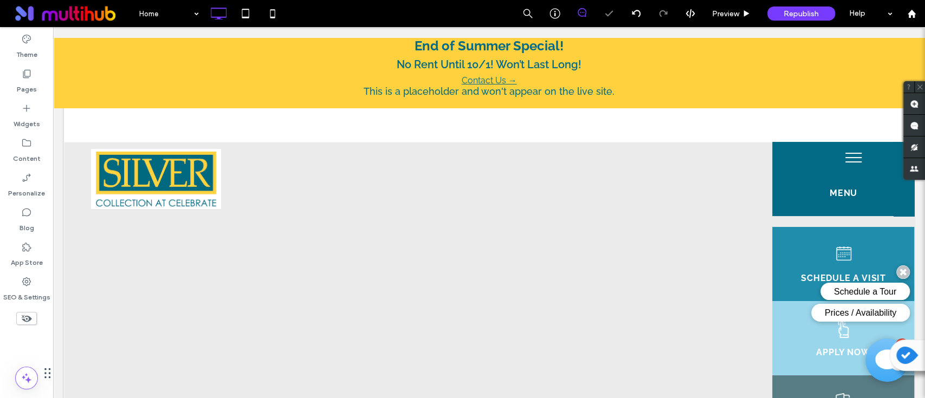
click at [335, 67] on p "No Rent Until 10/1! Won’t Last Long!" at bounding box center [488, 64] width 817 height 13
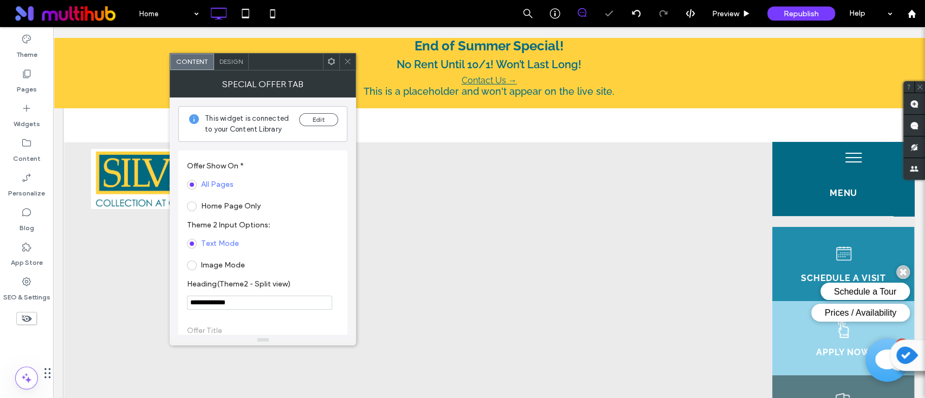
click at [319, 111] on div "This widget is connected to your Content Library Edit" at bounding box center [262, 124] width 169 height 36
click at [319, 118] on button "Edit" at bounding box center [318, 119] width 39 height 13
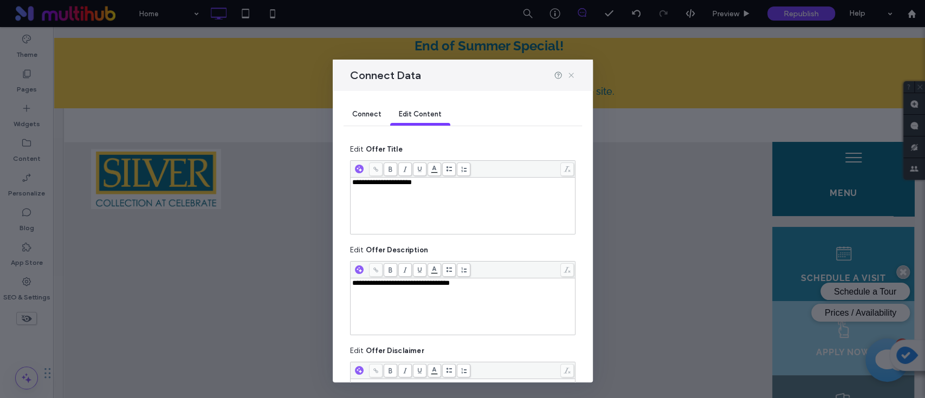
click at [570, 76] on icon at bounding box center [571, 75] width 9 height 9
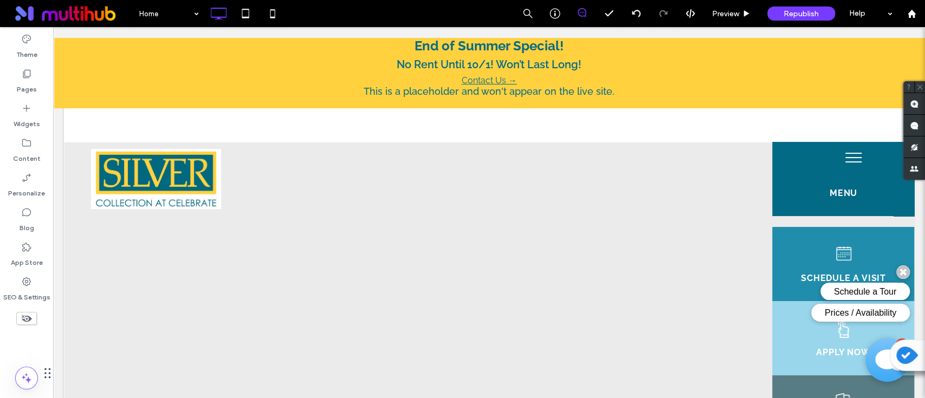
click at [636, 75] on link "Contact Us →" at bounding box center [488, 80] width 817 height 10
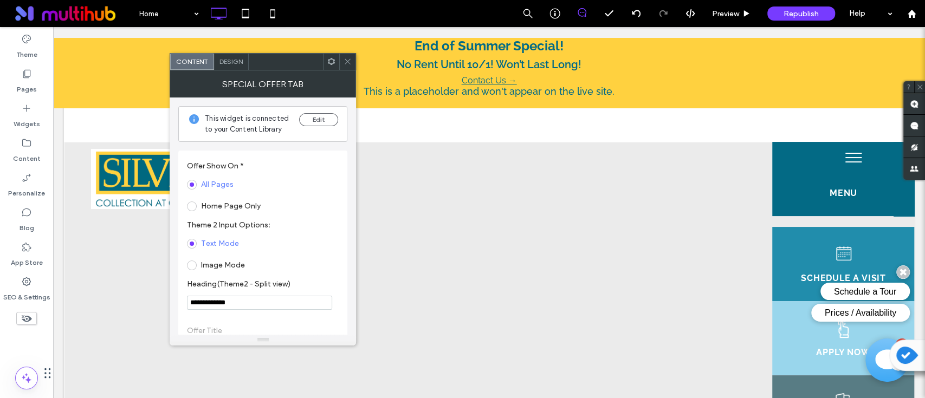
click at [231, 61] on span "Design" at bounding box center [230, 61] width 23 height 8
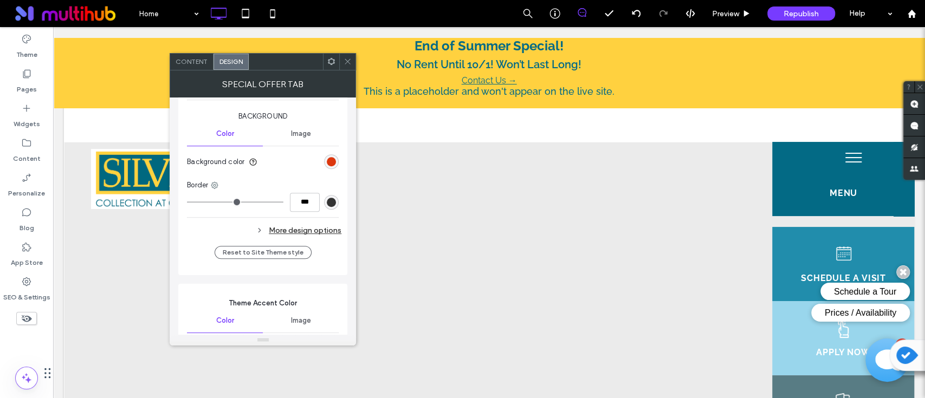
scroll to position [581, 0]
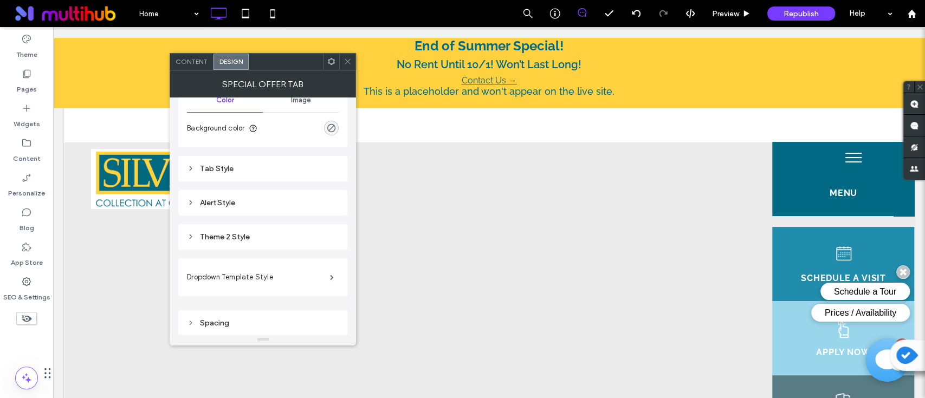
click at [264, 237] on div "Theme 2 Style" at bounding box center [263, 236] width 152 height 9
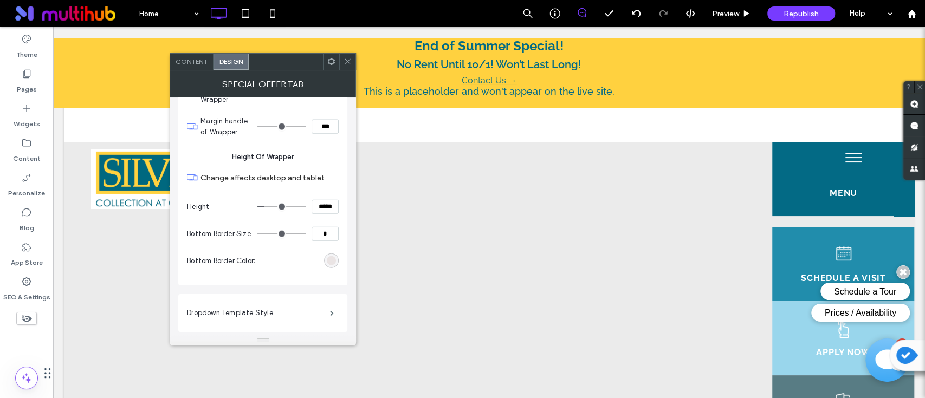
scroll to position [1737, 0]
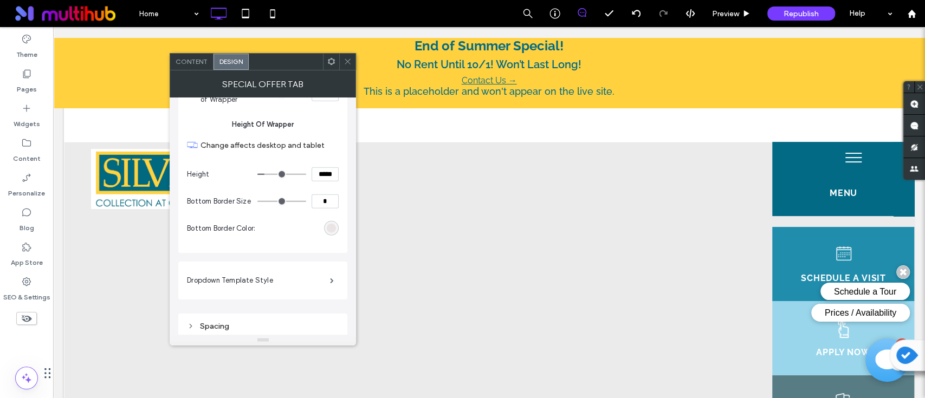
type input "**"
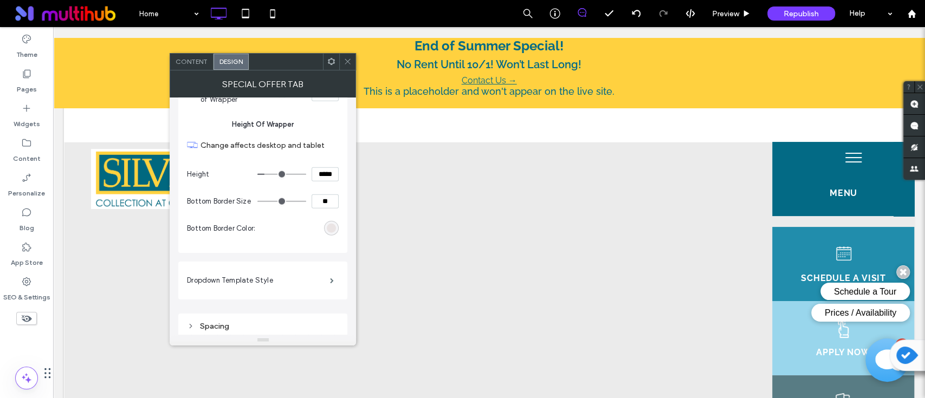
type input "**"
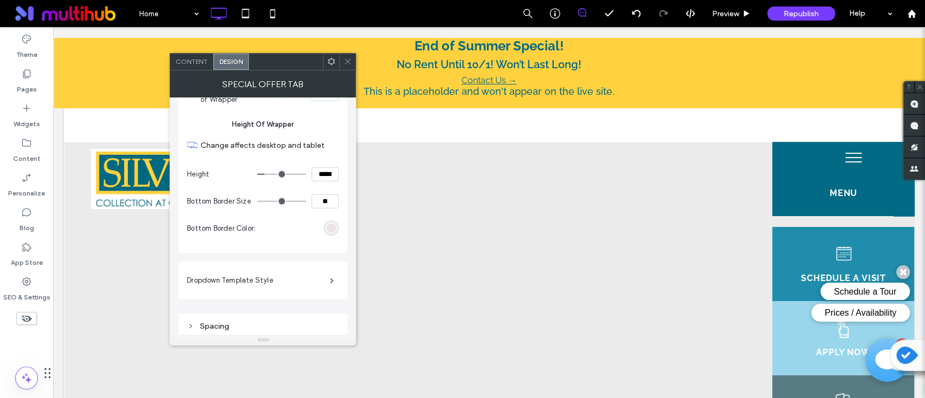
type input "**"
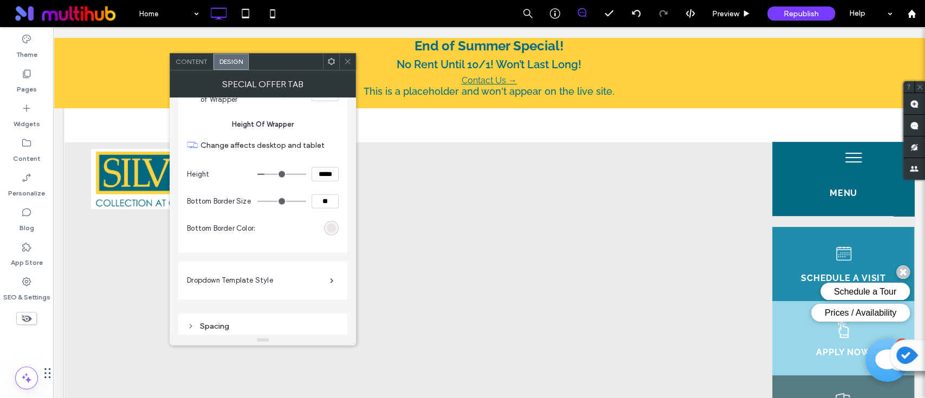
type input "**"
type input "***"
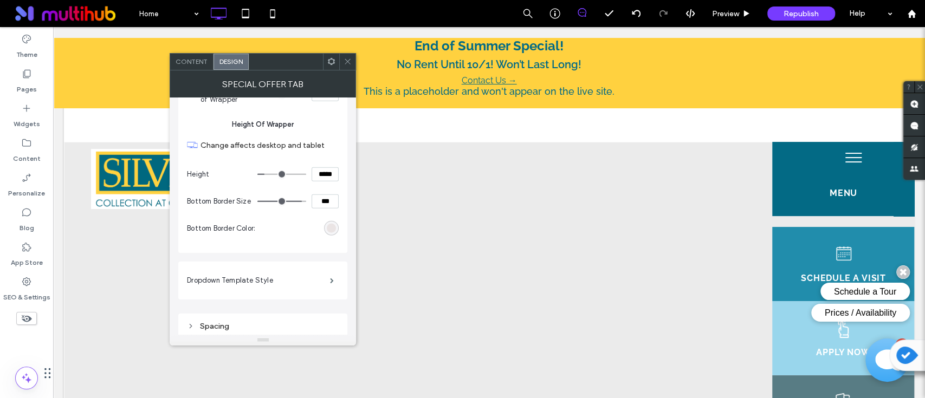
drag, startPoint x: 262, startPoint y: 197, endPoint x: 302, endPoint y: 200, distance: 40.7
click at [302, 201] on input "range" at bounding box center [281, 201] width 49 height 1
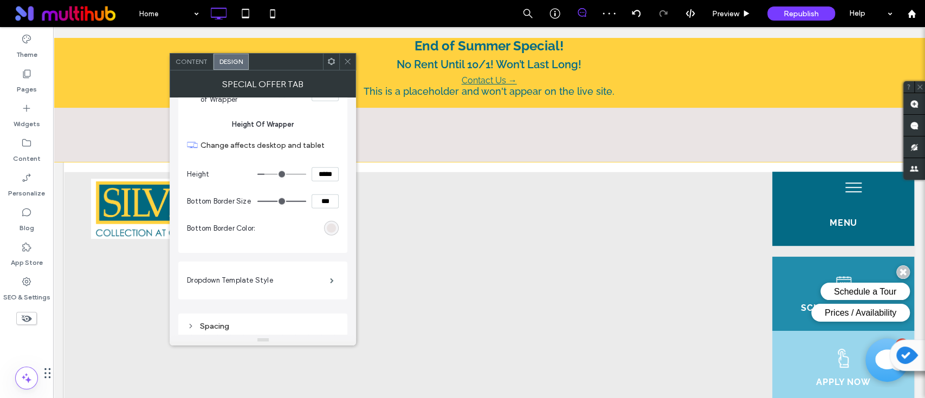
type input "**"
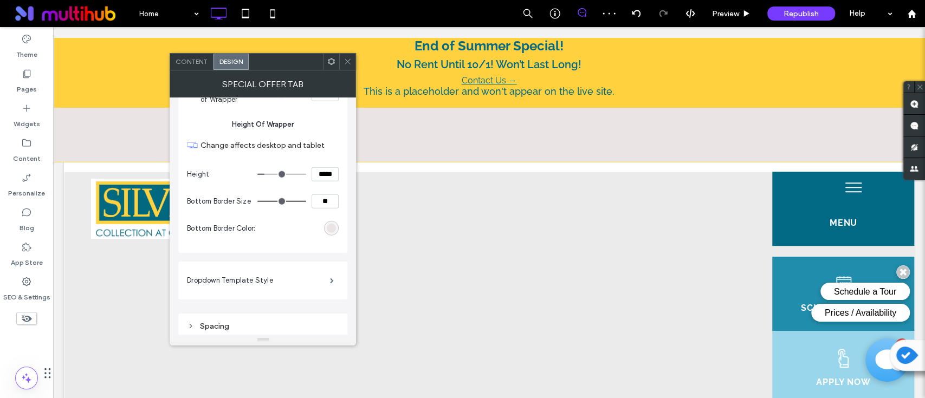
type input "**"
type input "*"
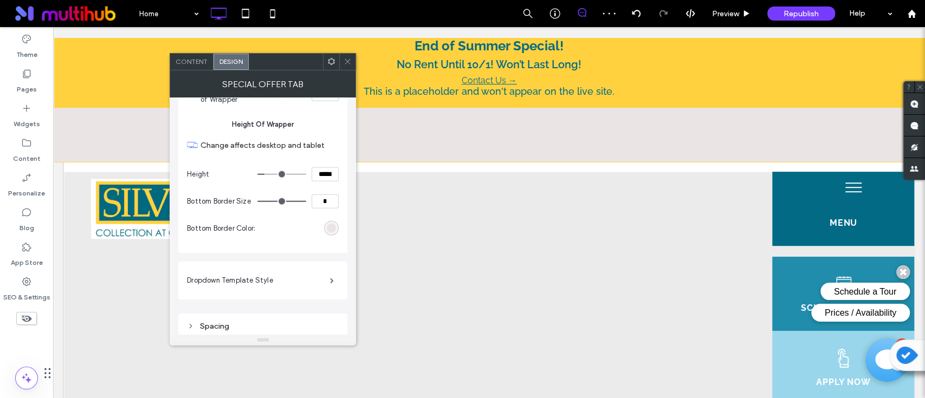
type input "*"
drag, startPoint x: 302, startPoint y: 200, endPoint x: 255, endPoint y: 196, distance: 47.3
type input "*"
click at [257, 201] on input "range" at bounding box center [281, 201] width 49 height 1
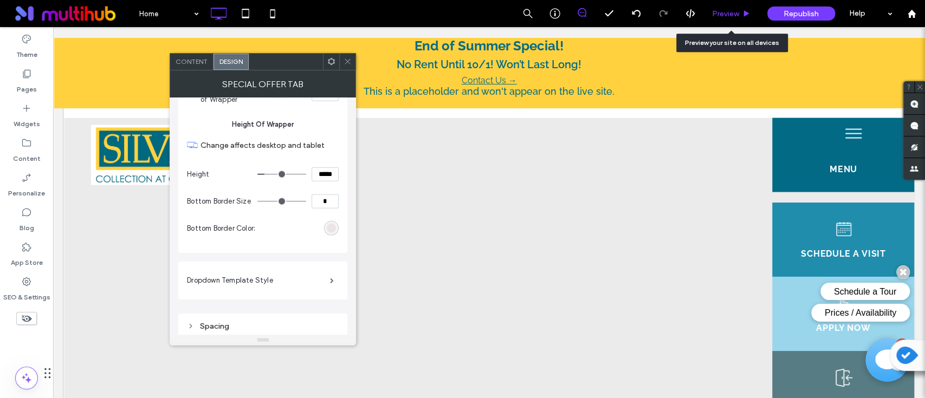
click at [741, 17] on div "Preview" at bounding box center [731, 13] width 55 height 9
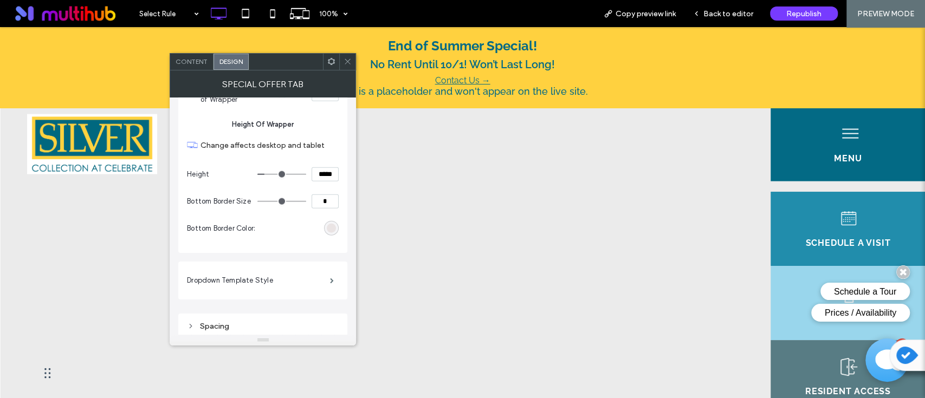
click at [325, 197] on input "*" at bounding box center [324, 201] width 27 height 14
type input "*"
click at [329, 122] on span "Height Of Wrapper" at bounding box center [263, 124] width 152 height 11
click at [347, 64] on icon at bounding box center [347, 61] width 8 height 8
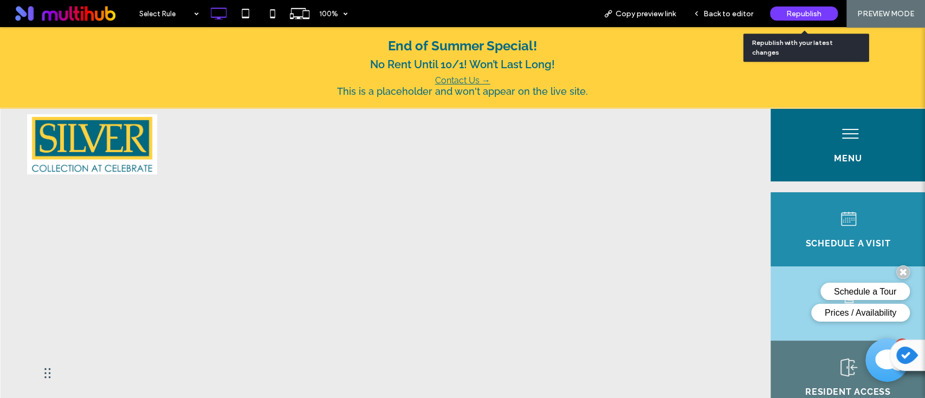
click at [802, 10] on span "Republish" at bounding box center [803, 13] width 35 height 9
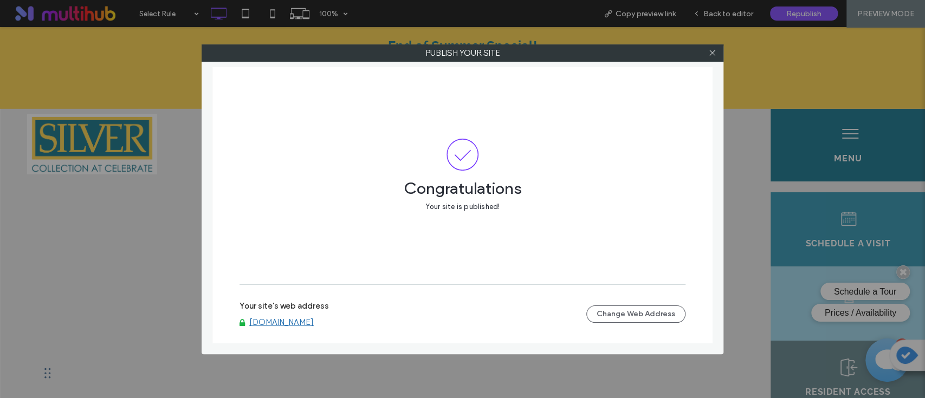
click at [314, 319] on link "www.silvercollectionatcelebrate.com" at bounding box center [281, 322] width 64 height 10
click at [713, 54] on icon at bounding box center [712, 53] width 8 height 8
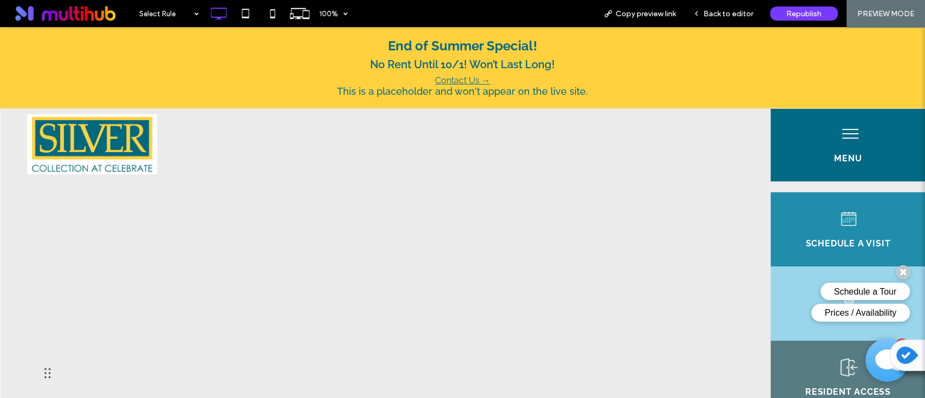
click at [720, 11] on span "Back to editor" at bounding box center [728, 13] width 50 height 9
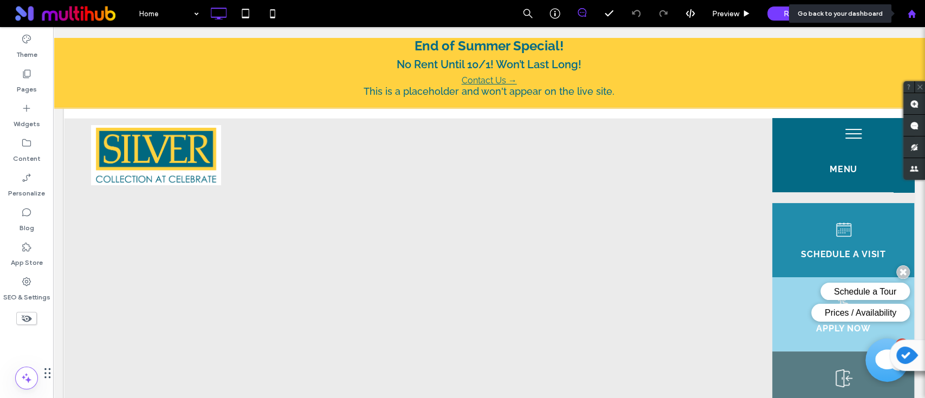
click at [913, 10] on icon at bounding box center [911, 13] width 9 height 9
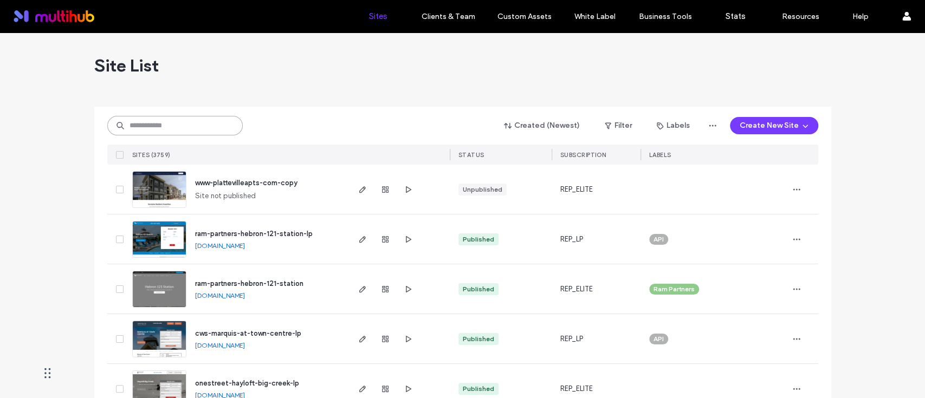
click at [185, 124] on input at bounding box center [174, 126] width 135 height 20
click at [186, 133] on input at bounding box center [174, 126] width 135 height 20
type input "*"
